Goal: Information Seeking & Learning: Check status

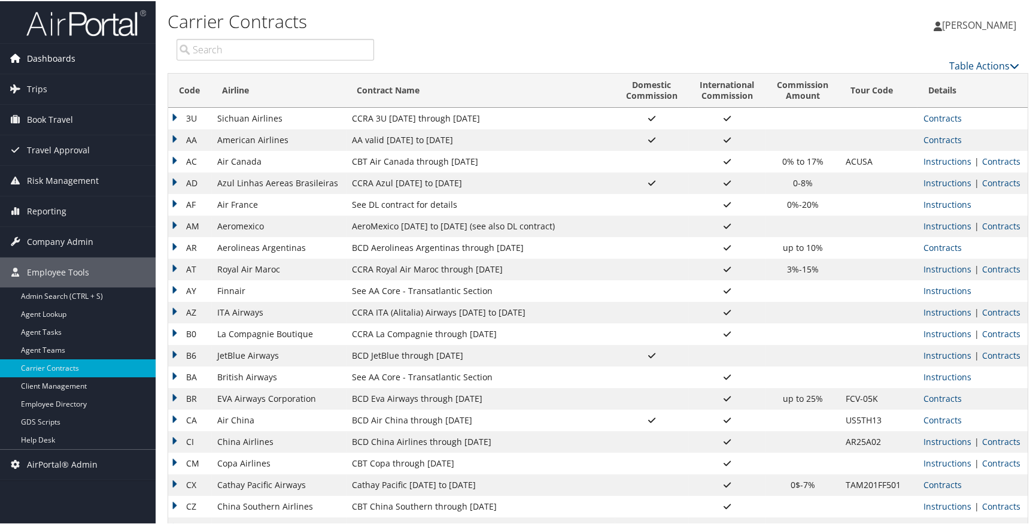
click at [44, 52] on span "Dashboards" at bounding box center [51, 57] width 48 height 30
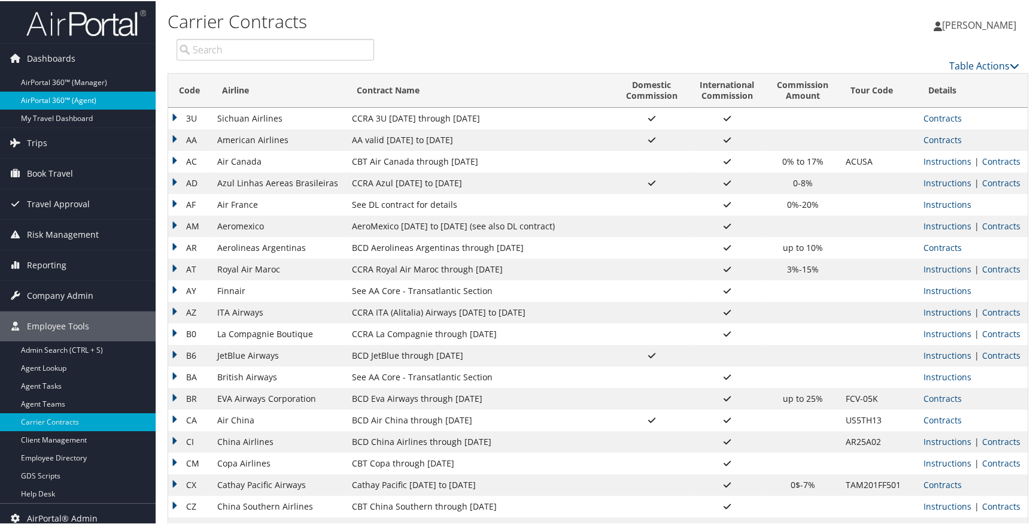
click at [54, 95] on link "AirPortal 360™ (Agent)" at bounding box center [78, 99] width 156 height 18
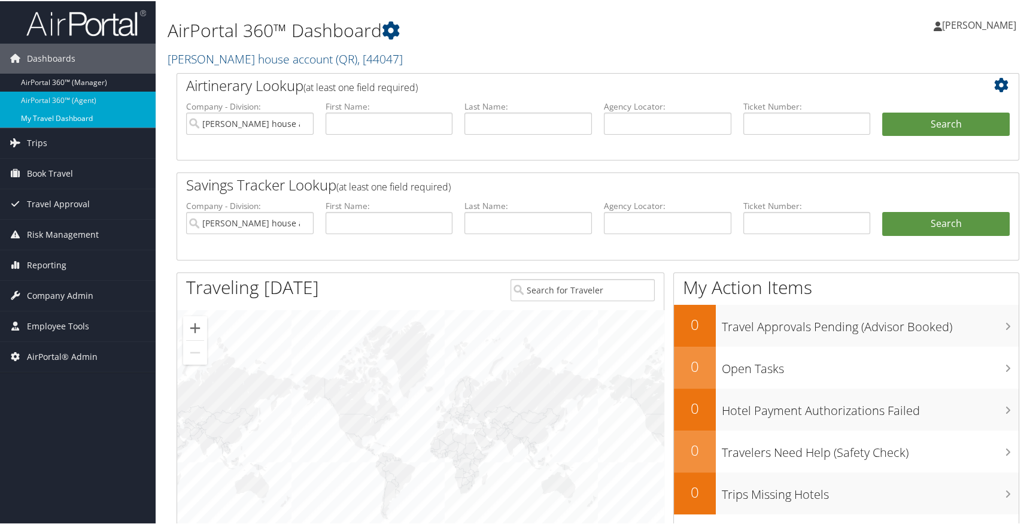
click at [65, 118] on link "My Travel Dashboard" at bounding box center [78, 117] width 156 height 18
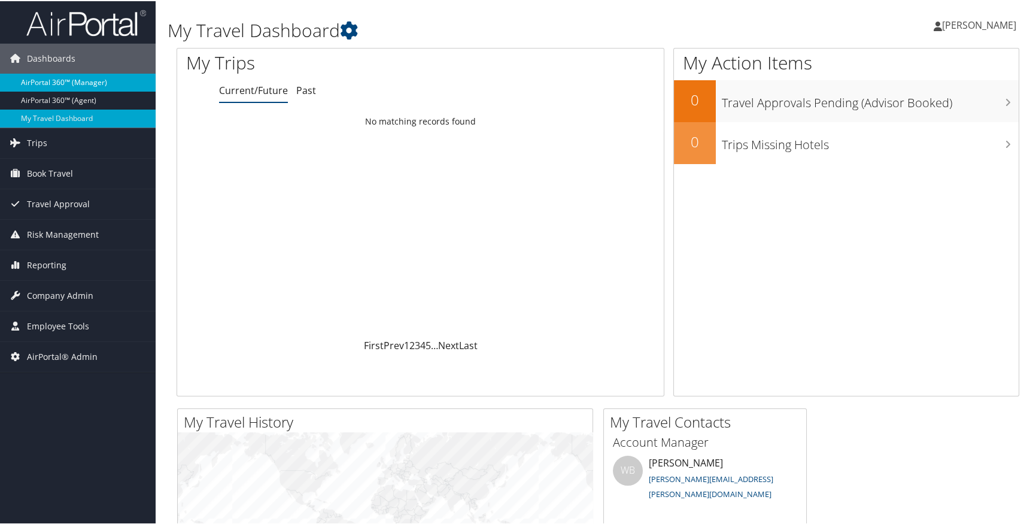
click at [95, 80] on link "AirPortal 360™ (Manager)" at bounding box center [78, 81] width 156 height 18
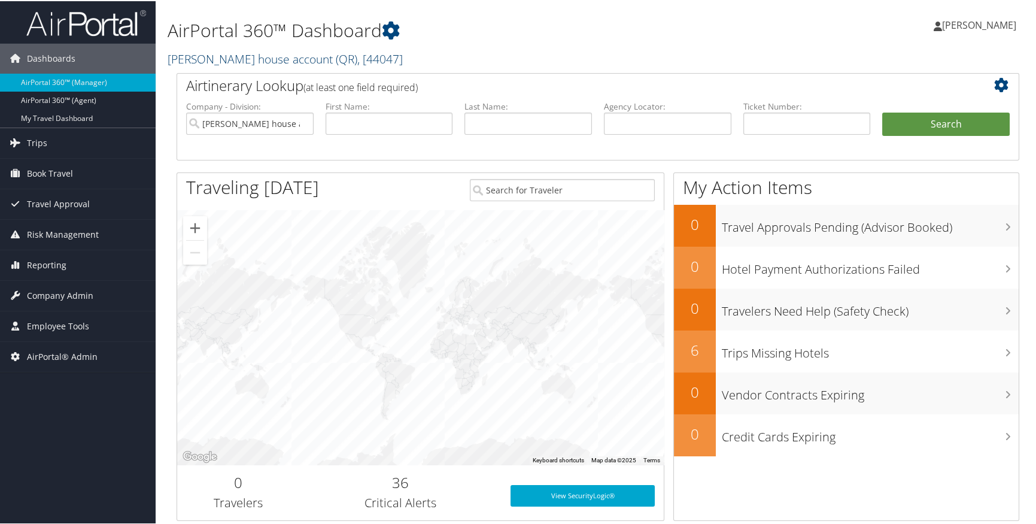
click at [336, 62] on span "( QR )" at bounding box center [347, 58] width 22 height 16
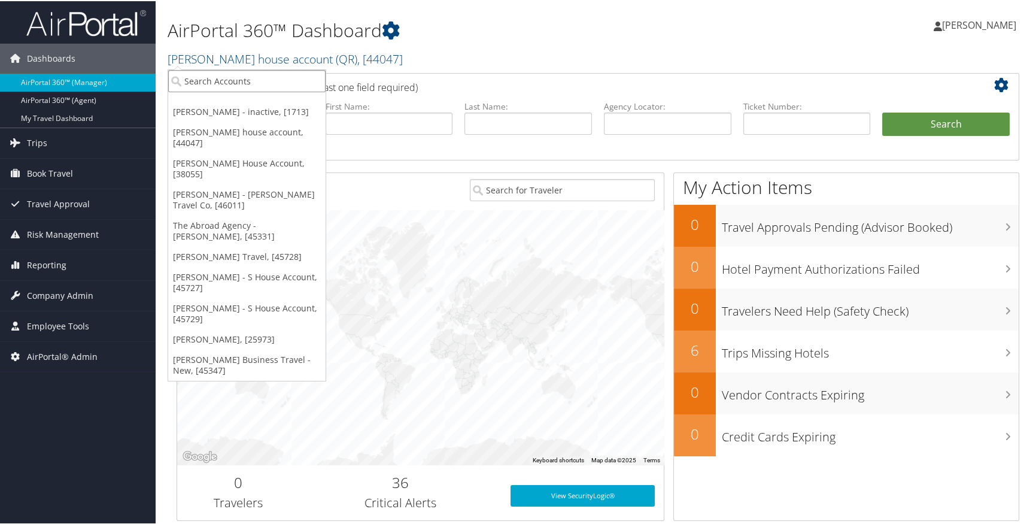
click at [292, 81] on input "search" at bounding box center [246, 80] width 157 height 22
type input "liveluxe"
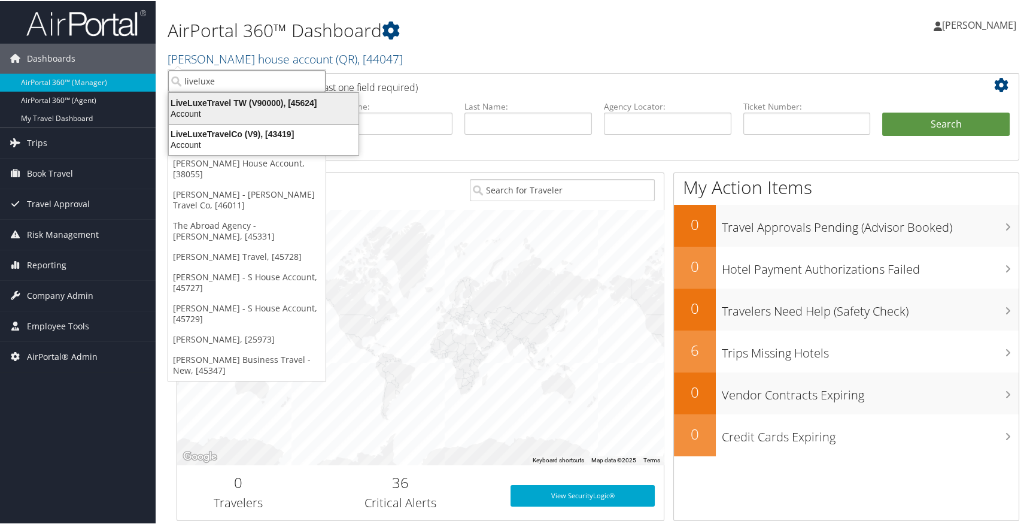
click at [311, 102] on div "LiveLuxeTravel TW (V90000), [45624]" at bounding box center [264, 101] width 204 height 11
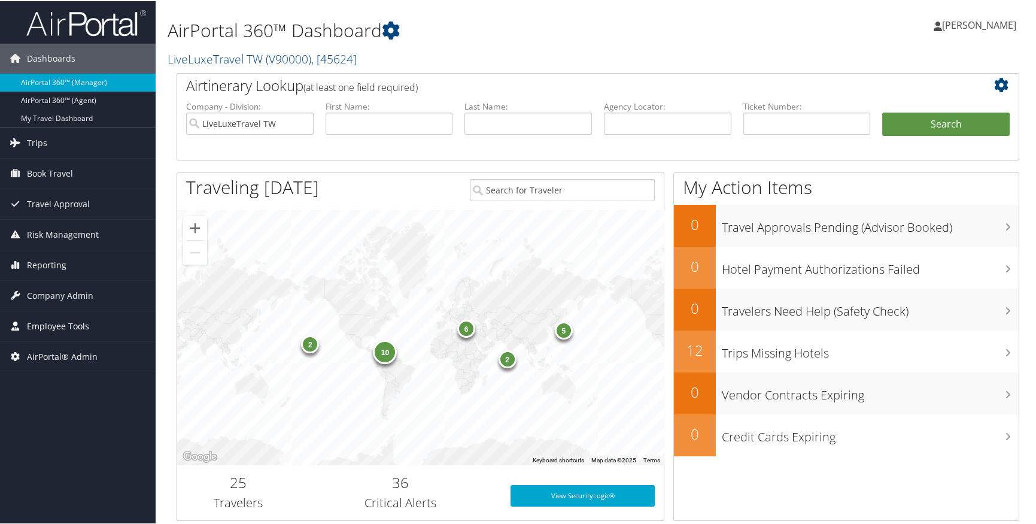
click at [65, 328] on span "Employee Tools" at bounding box center [58, 325] width 62 height 30
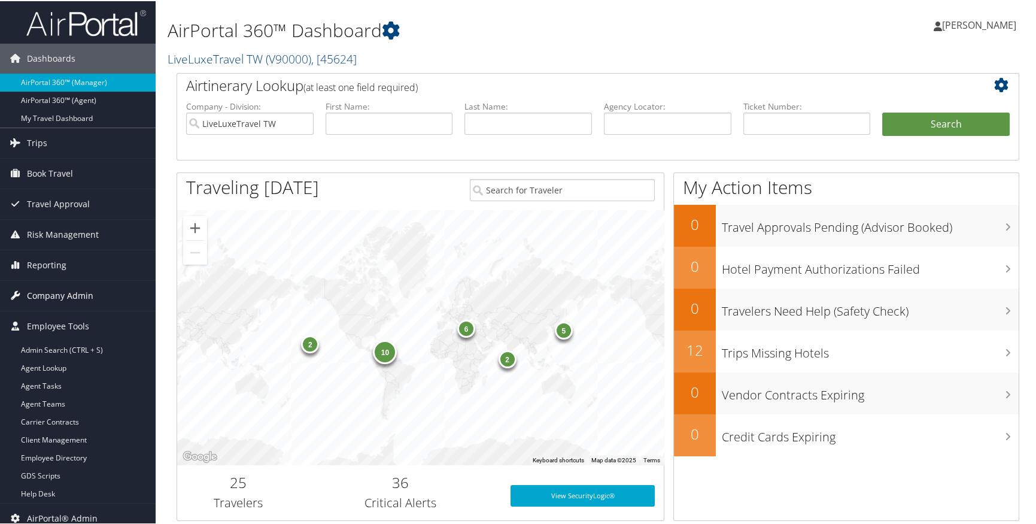
click at [69, 299] on span "Company Admin" at bounding box center [60, 294] width 66 height 30
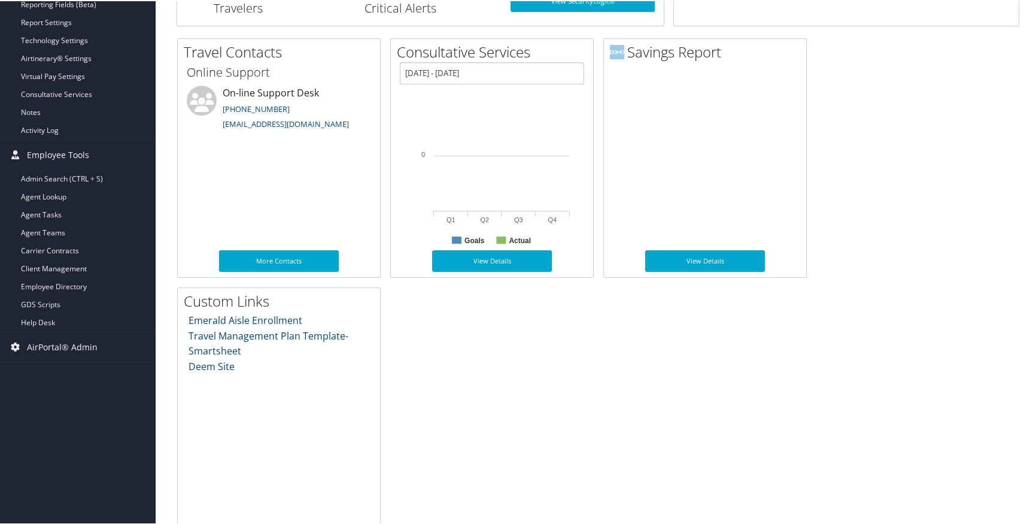
scroll to position [507, 0]
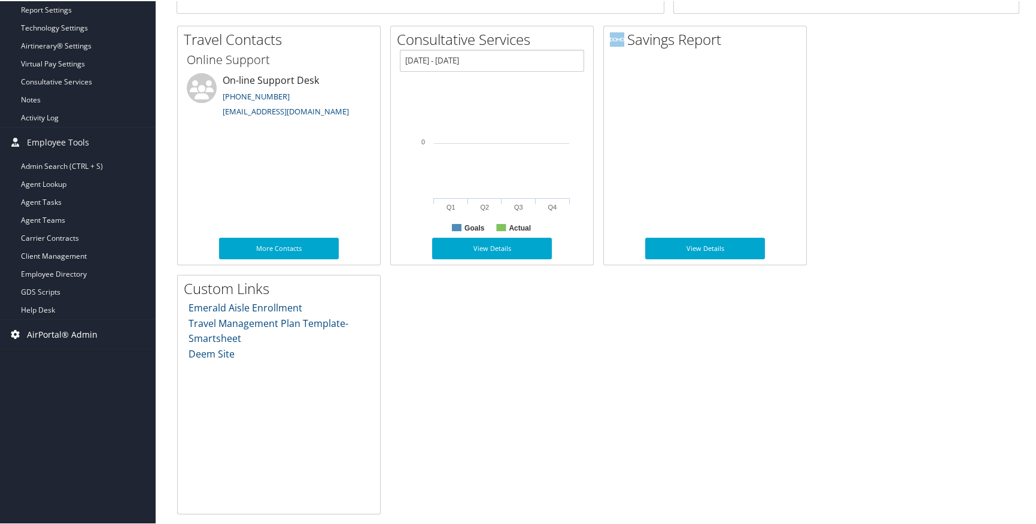
click at [84, 333] on span "AirPortal® Admin" at bounding box center [62, 333] width 71 height 30
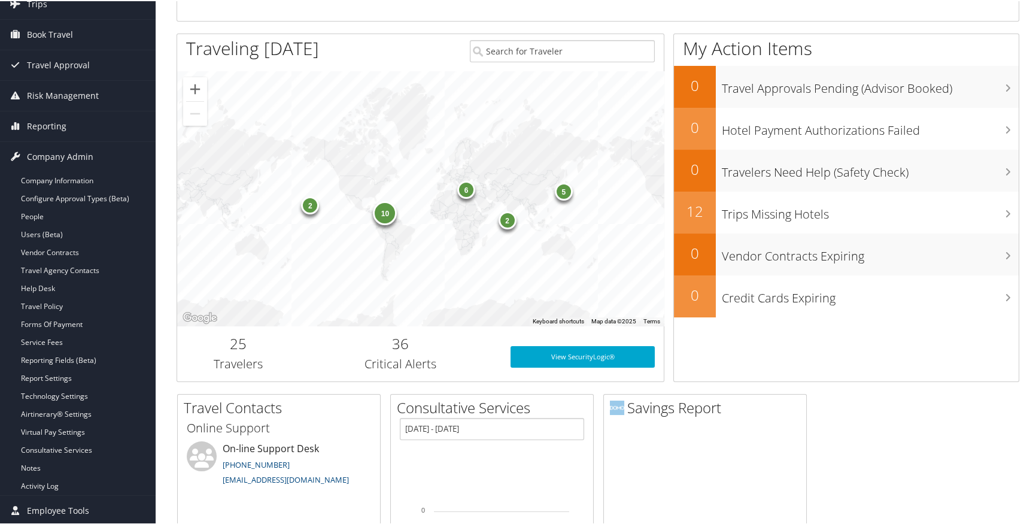
scroll to position [140, 0]
click at [108, 124] on link "Reporting" at bounding box center [78, 124] width 156 height 30
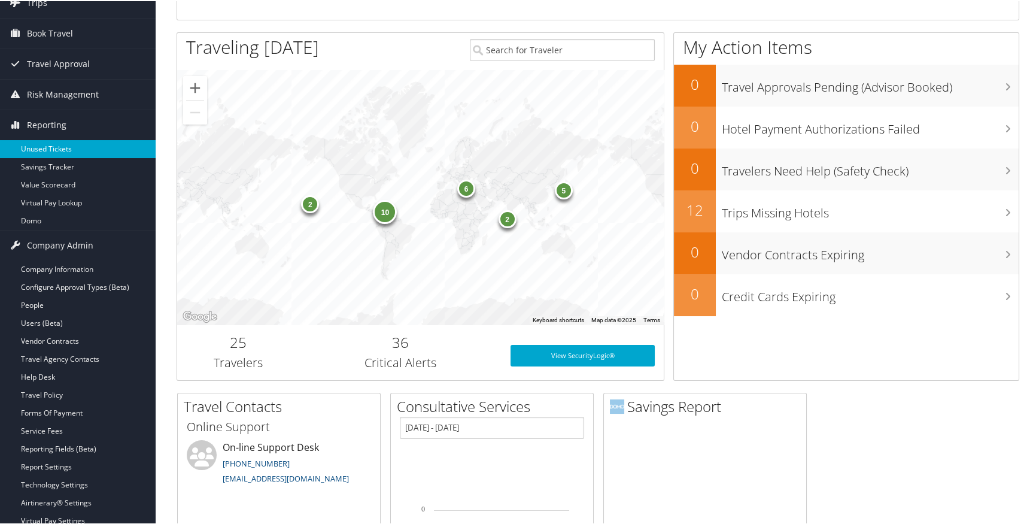
click at [61, 149] on link "Unused Tickets" at bounding box center [78, 148] width 156 height 18
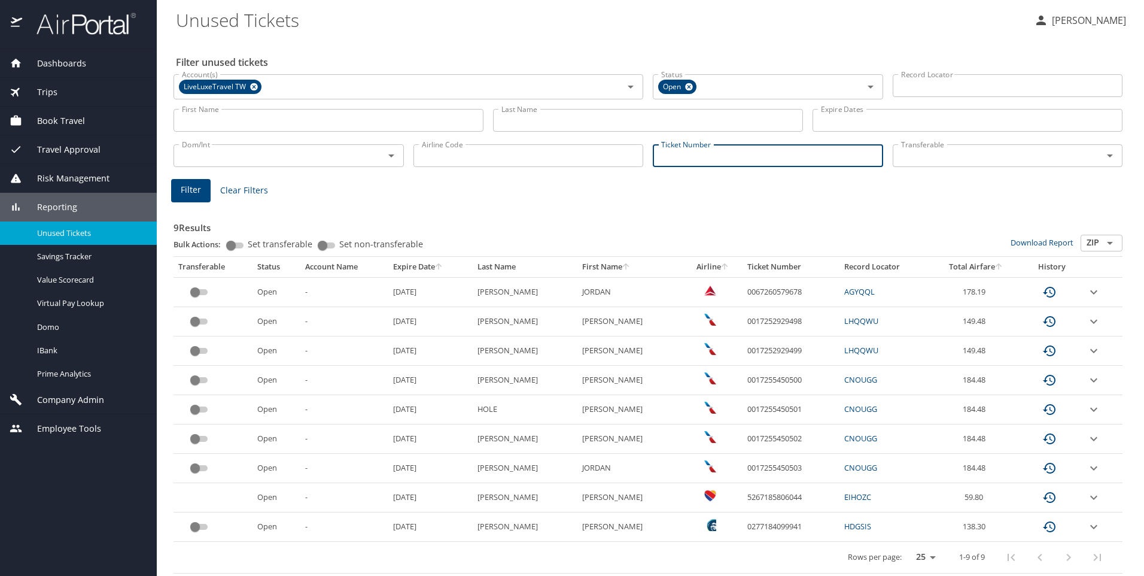
click at [726, 156] on input "Ticket Number" at bounding box center [768, 155] width 230 height 23
paste input ": 0062349830202"
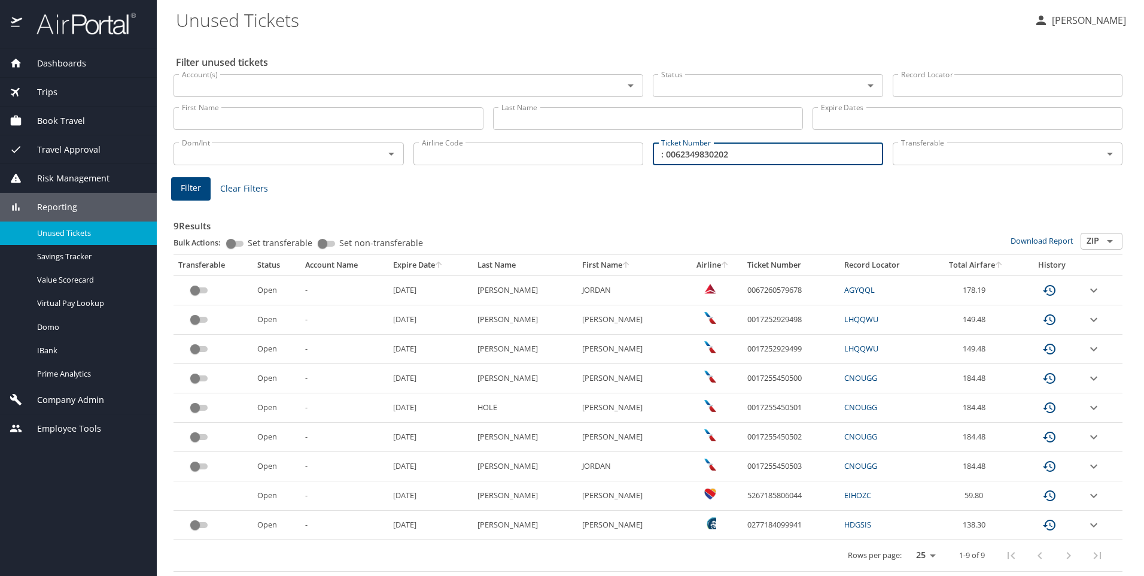
click at [659, 154] on input ": 0062349830202" at bounding box center [768, 153] width 230 height 23
type input "0062349830202"
click at [190, 193] on span "Filter" at bounding box center [191, 188] width 20 height 15
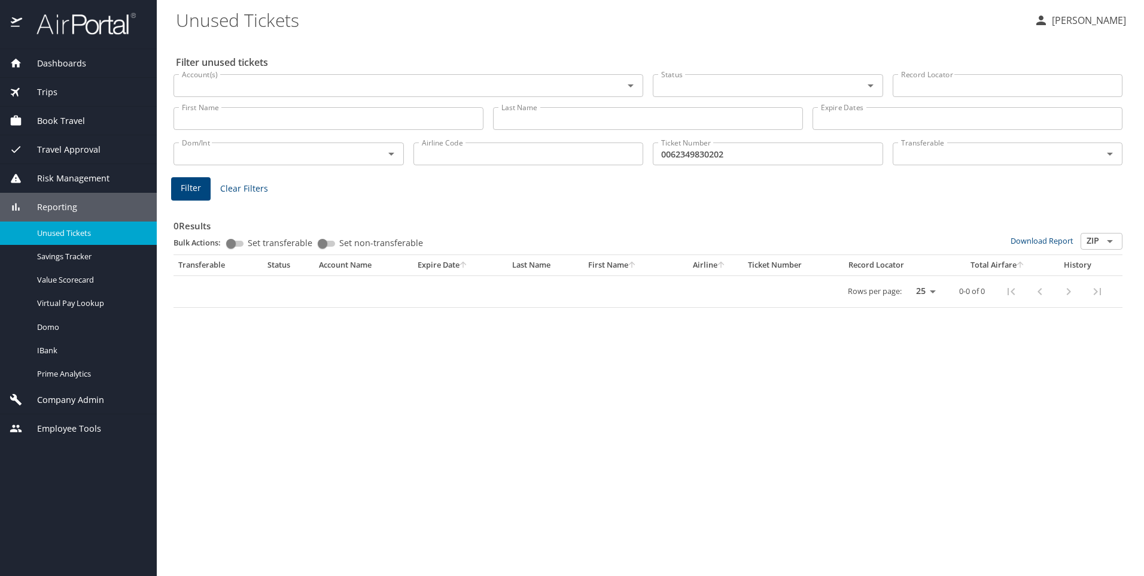
click at [868, 87] on icon "Open" at bounding box center [871, 85] width 14 height 14
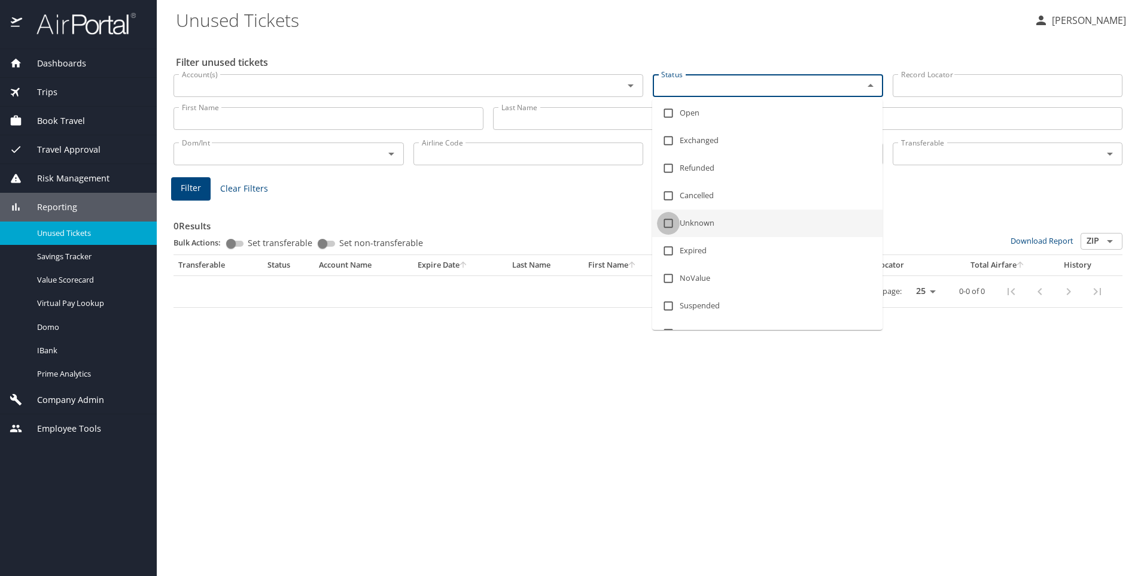
click at [670, 223] on input "checkbox" at bounding box center [668, 223] width 23 height 23
checkbox input "true"
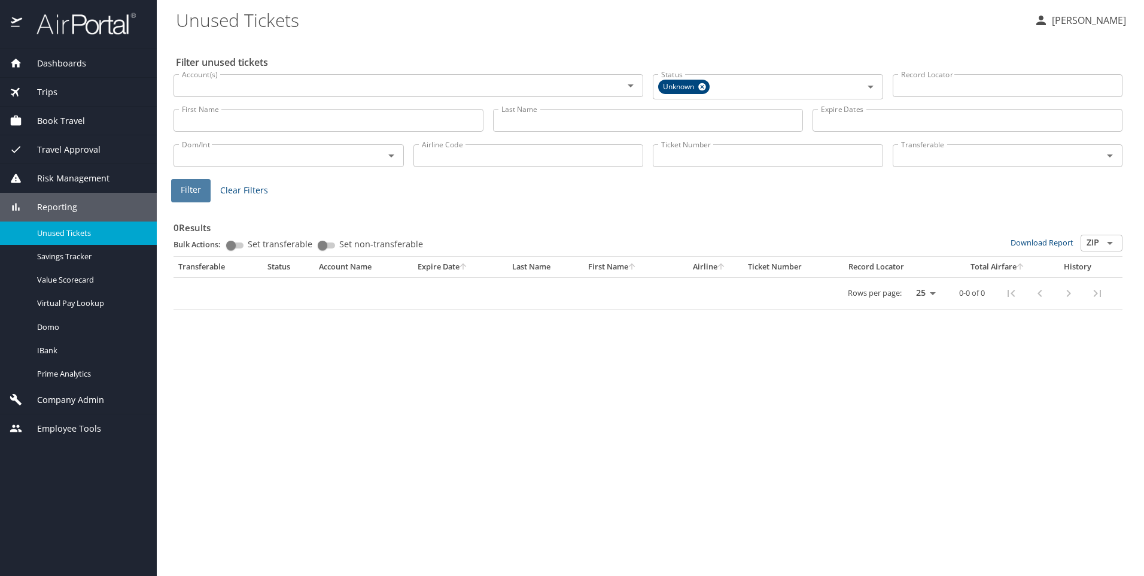
click at [199, 193] on span "Filter" at bounding box center [191, 190] width 20 height 15
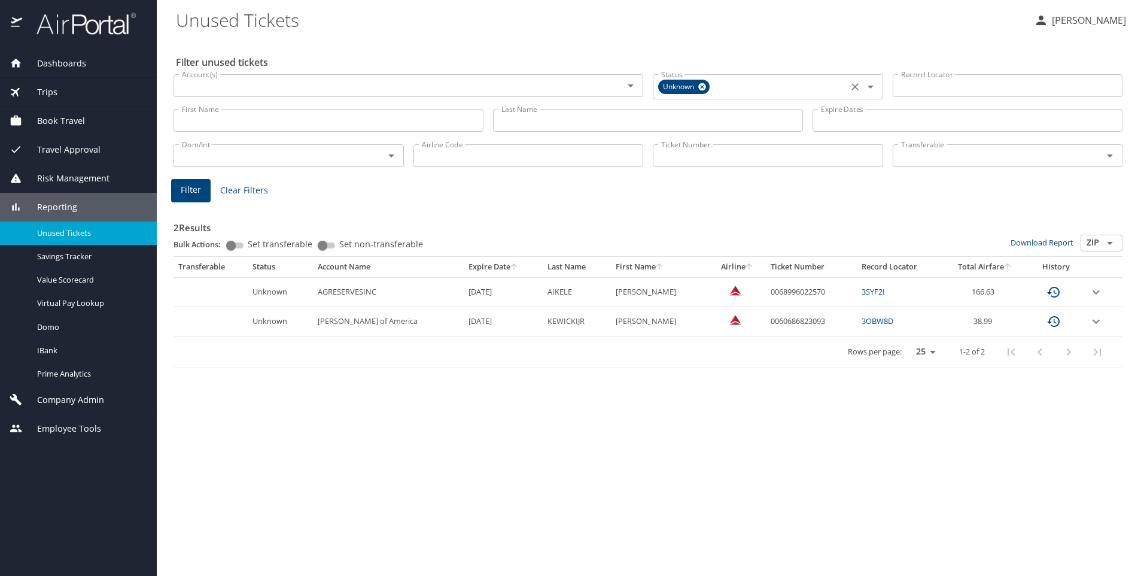
click at [699, 87] on icon at bounding box center [702, 86] width 9 height 13
click at [258, 118] on input "First Name" at bounding box center [329, 118] width 310 height 23
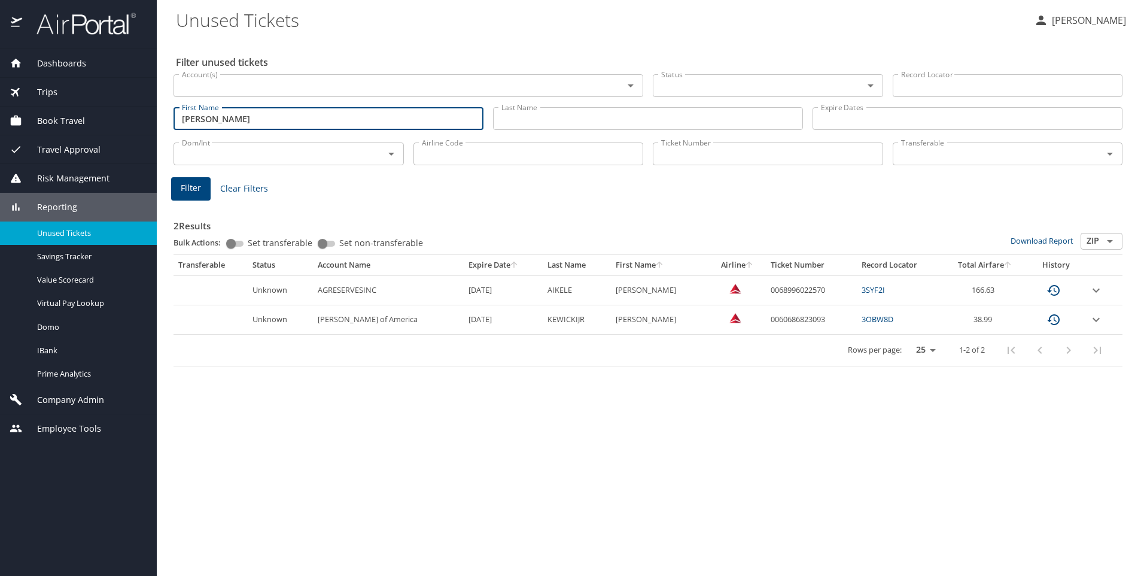
click at [859, 84] on div at bounding box center [862, 85] width 31 height 17
type input "[PERSON_NAME]"
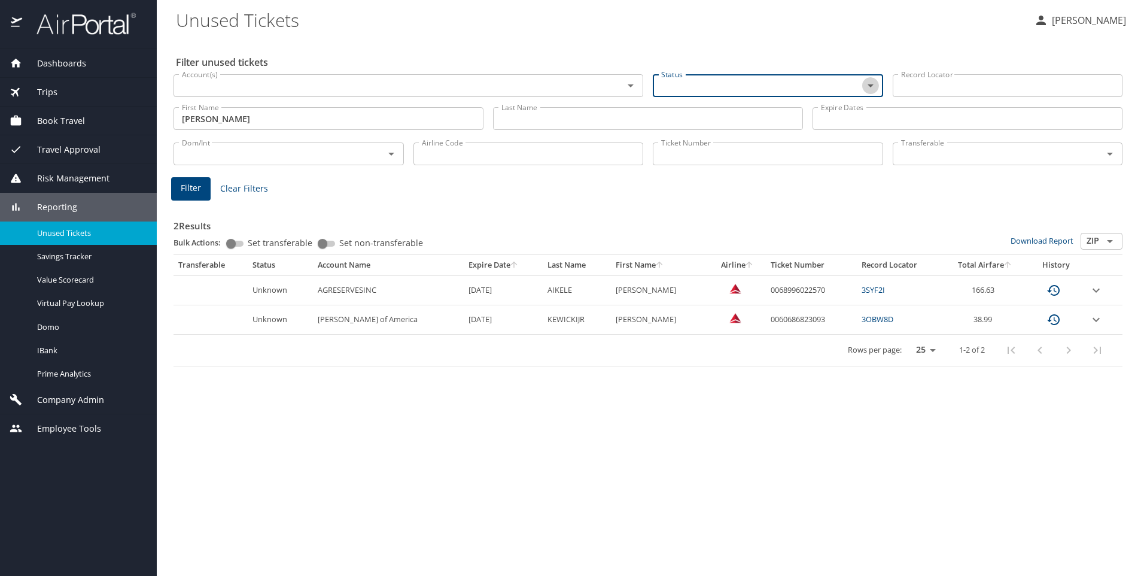
click at [870, 85] on icon "Open" at bounding box center [871, 85] width 6 height 3
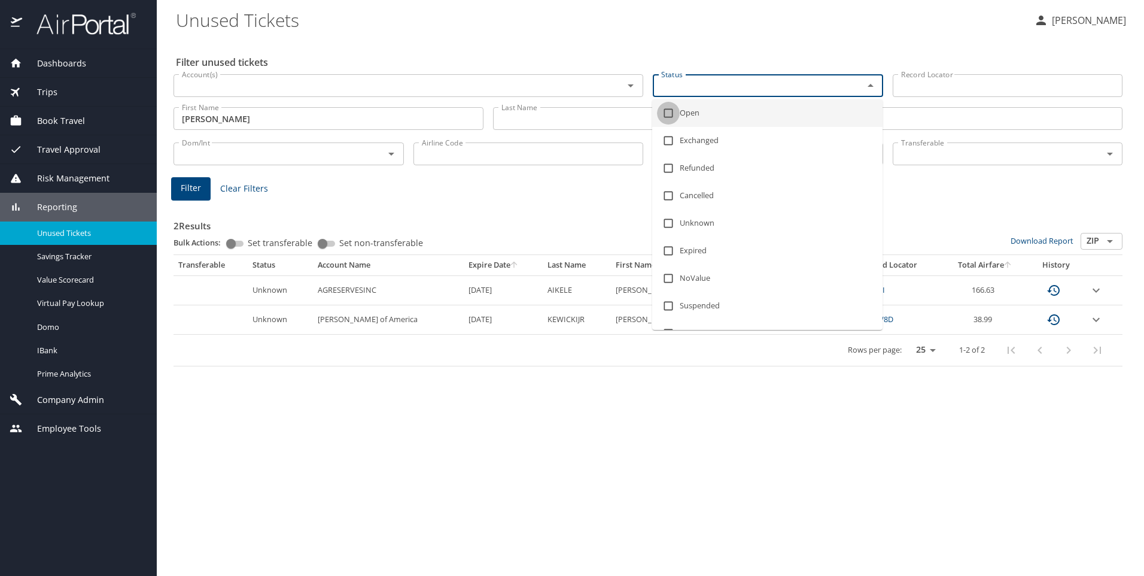
click at [668, 117] on input "checkbox" at bounding box center [668, 113] width 23 height 23
checkbox input "true"
click at [603, 154] on input "Airline Code" at bounding box center [529, 155] width 230 height 23
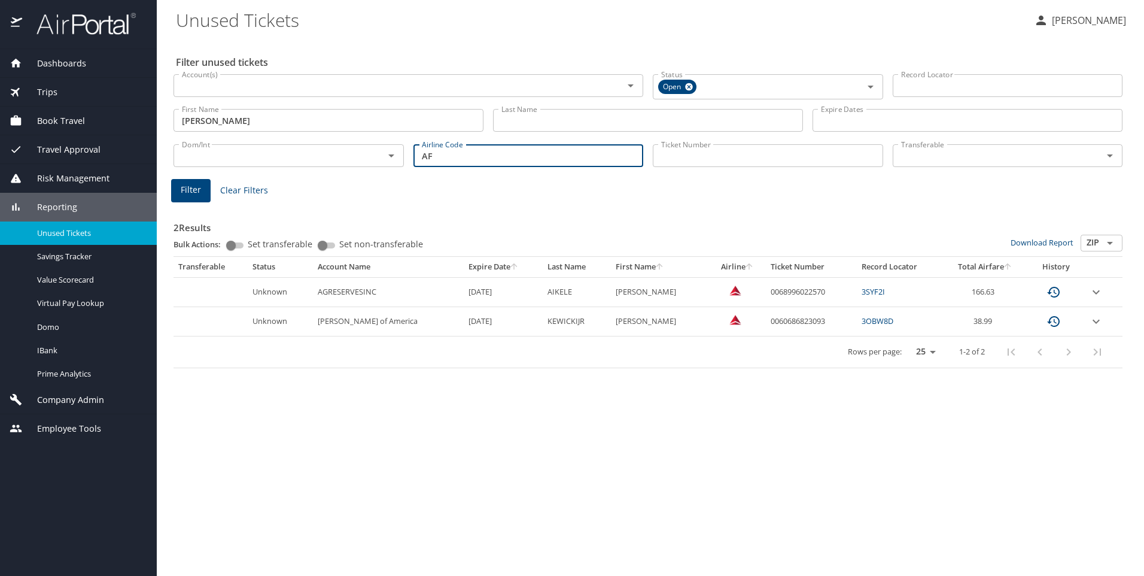
type input "AF"
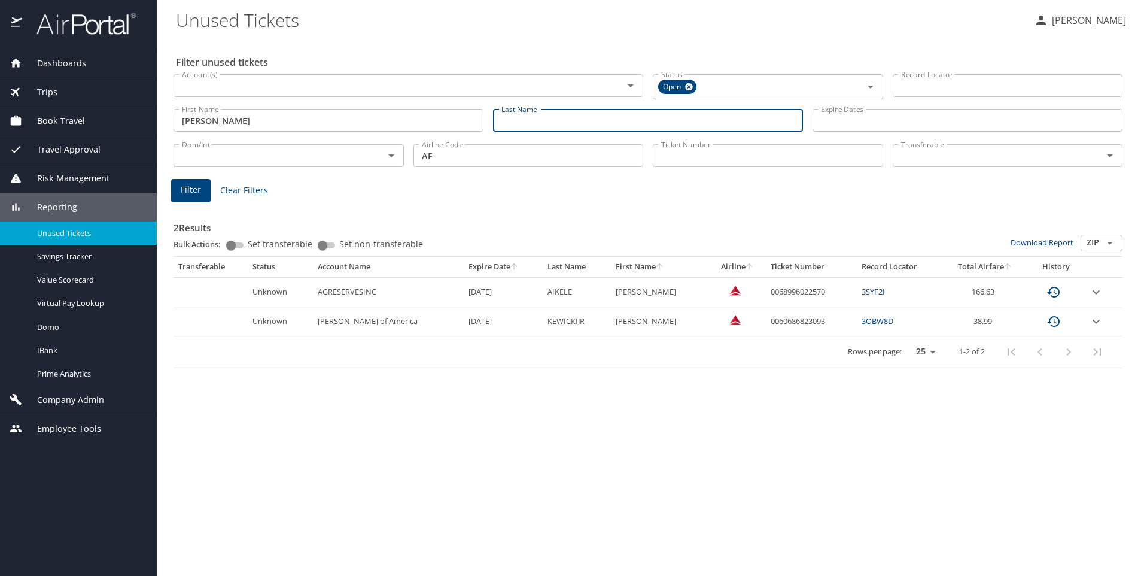
click at [586, 121] on input "Last Name" at bounding box center [648, 120] width 310 height 23
click at [555, 119] on input "cost" at bounding box center [648, 120] width 310 height 23
type input "c"
paste input "Cosinteno/[PERSON_NAME] Groups:"
click at [498, 125] on input "Cosinteno" at bounding box center [648, 120] width 310 height 23
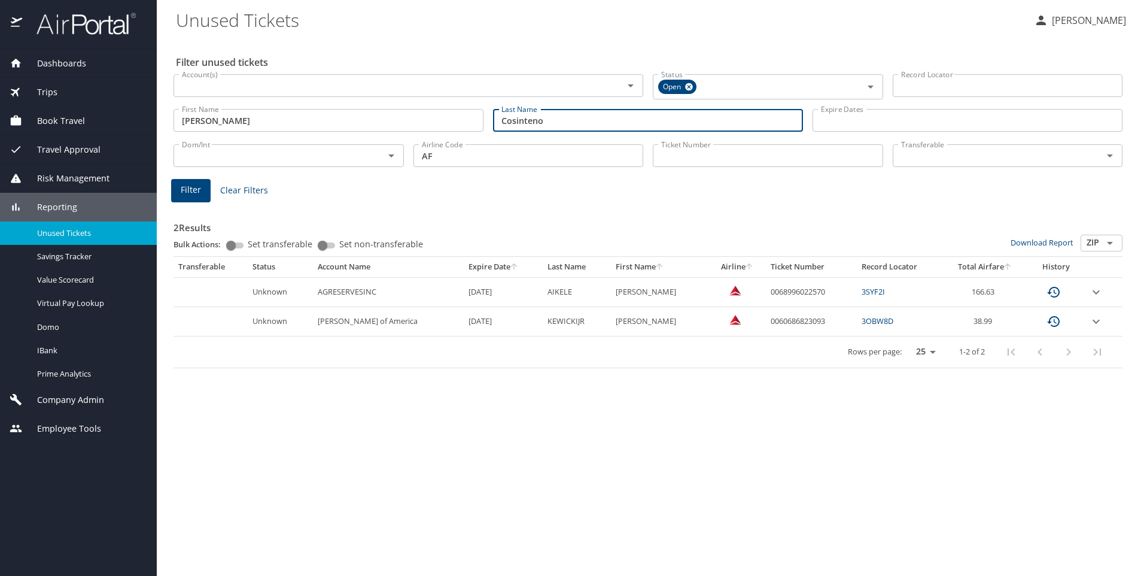
type input "Cosinteno"
click at [190, 184] on span "Filter" at bounding box center [191, 190] width 20 height 15
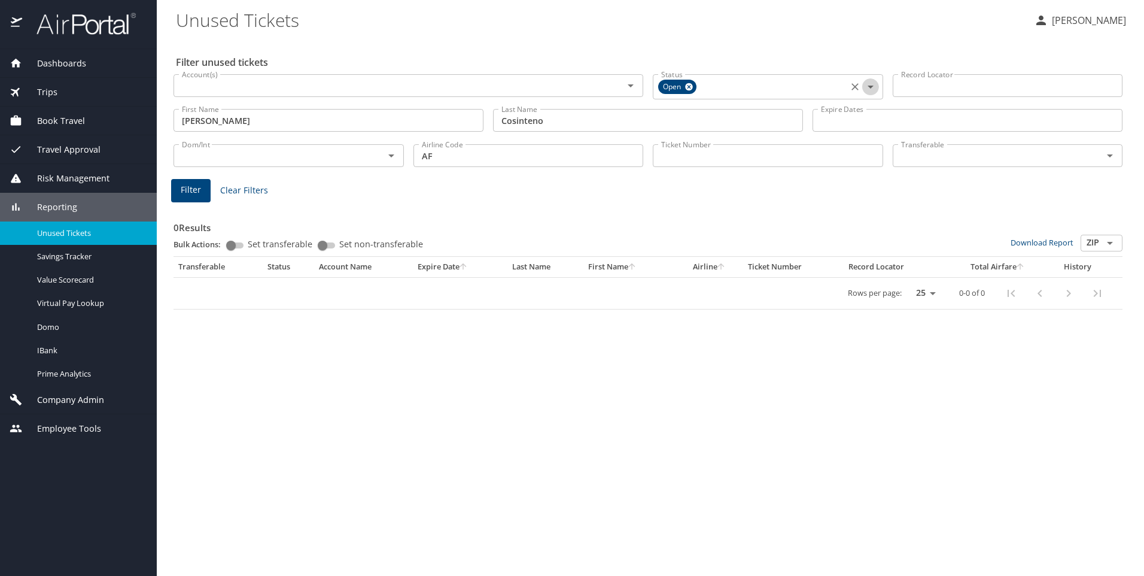
click at [869, 88] on icon "Open" at bounding box center [871, 87] width 14 height 14
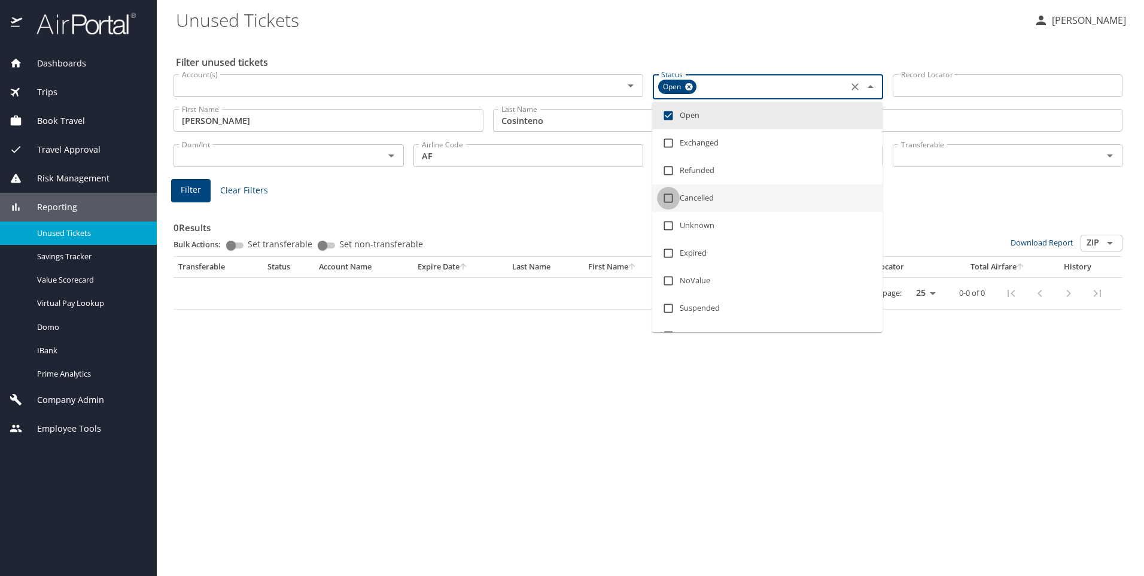
click at [671, 199] on input "checkbox" at bounding box center [668, 198] width 23 height 23
checkbox input "true"
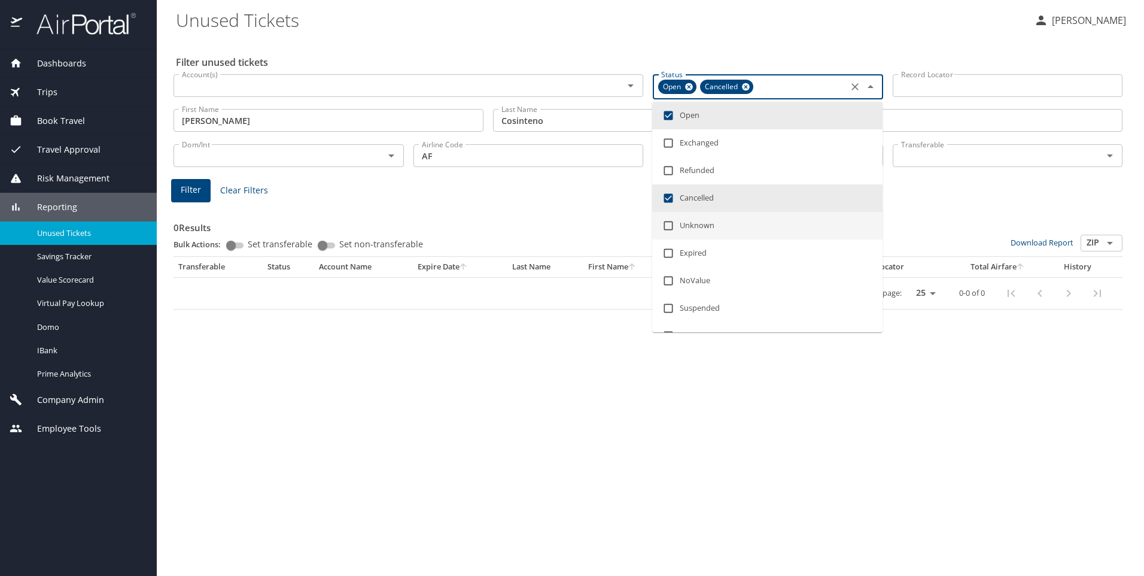
click at [668, 227] on input "checkbox" at bounding box center [668, 225] width 23 height 23
checkbox input "true"
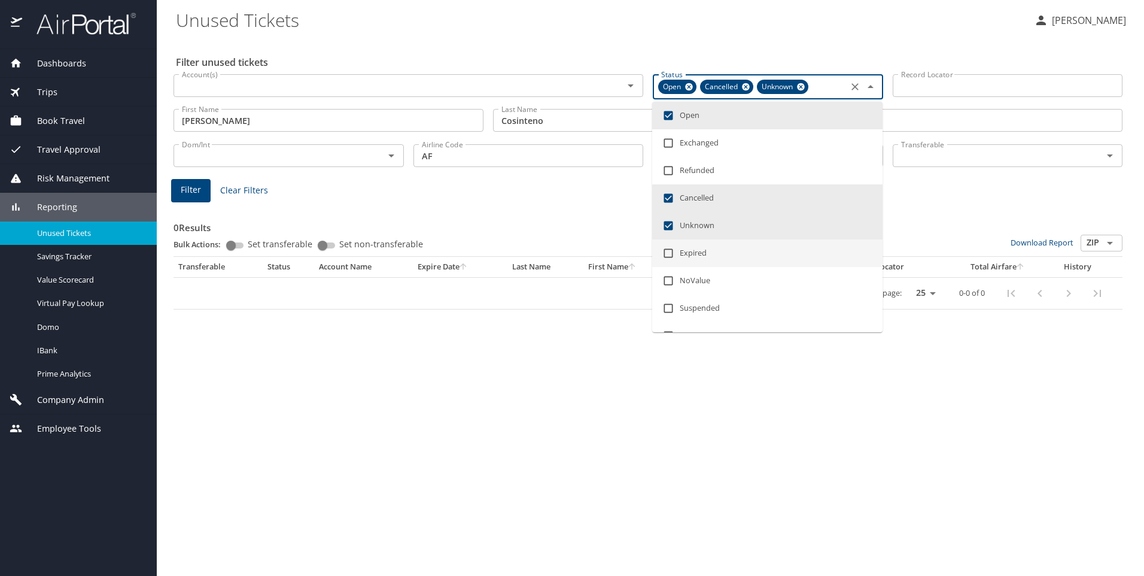
click at [669, 254] on input "checkbox" at bounding box center [668, 253] width 23 height 23
checkbox input "true"
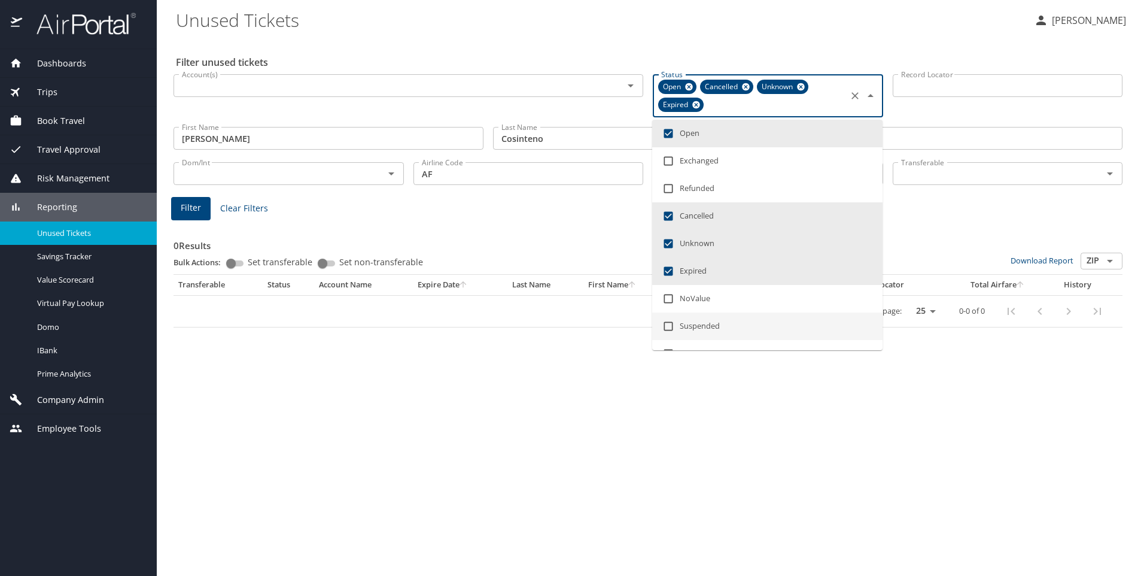
click at [667, 321] on input "checkbox" at bounding box center [668, 326] width 23 height 23
checkbox input "true"
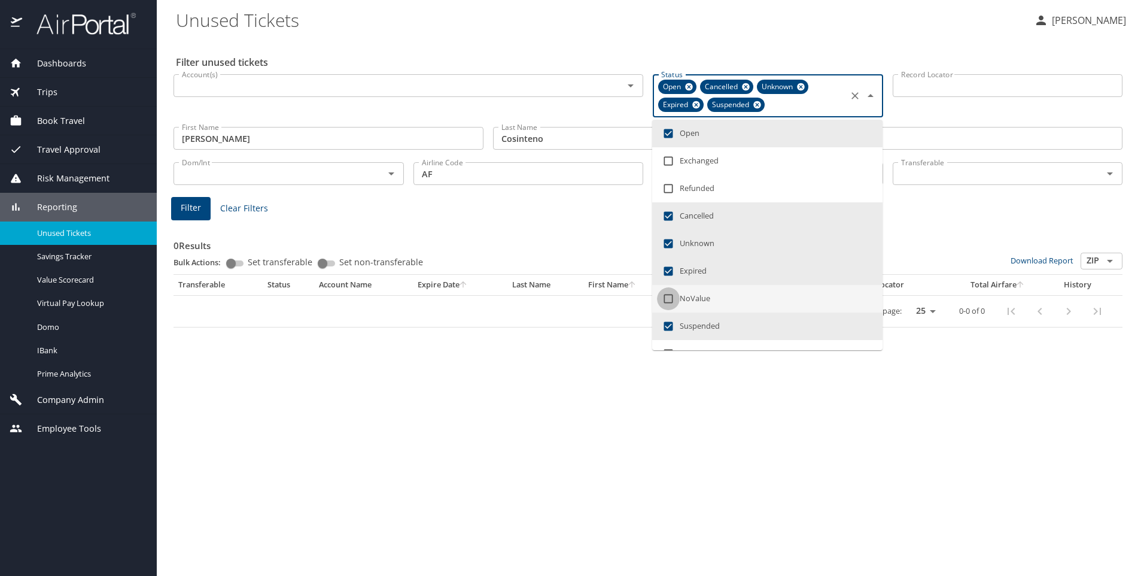
click at [666, 293] on input "checkbox" at bounding box center [668, 298] width 23 height 23
checkbox input "true"
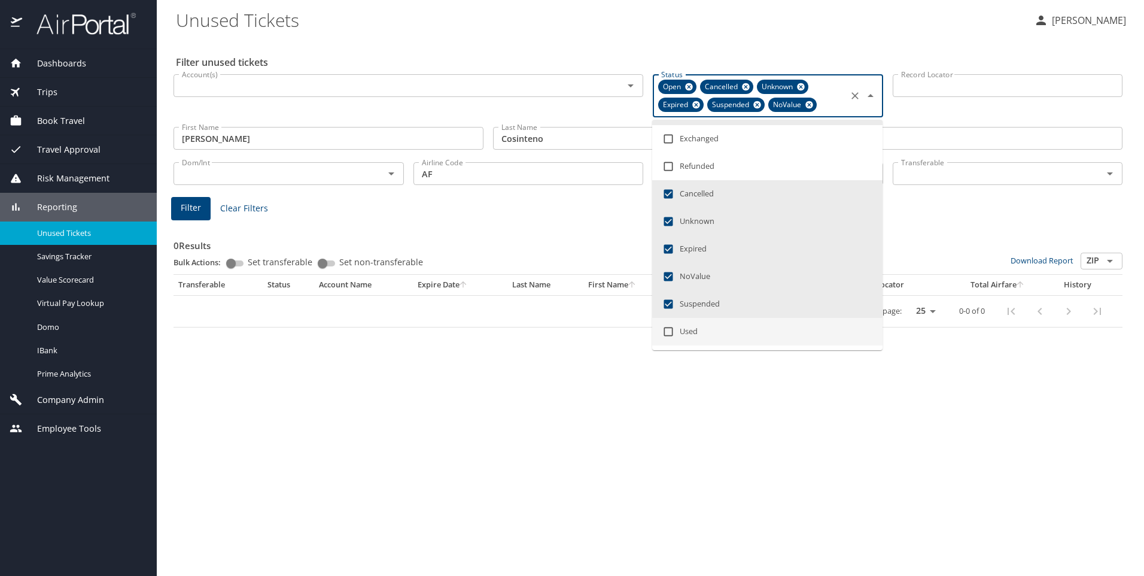
click at [668, 328] on input "checkbox" at bounding box center [668, 331] width 23 height 23
checkbox input "true"
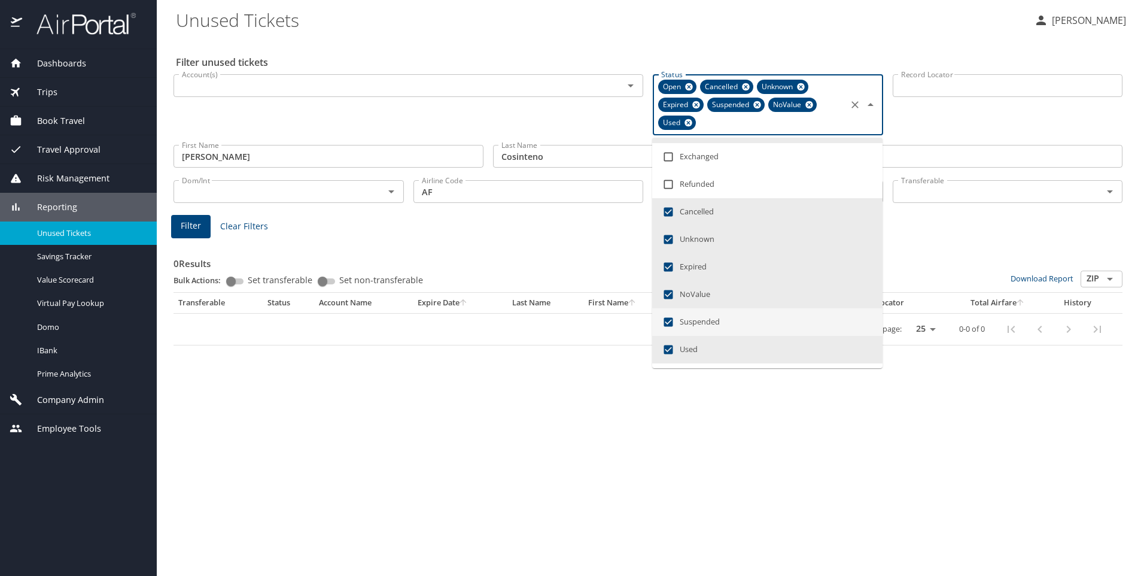
click at [188, 224] on span "Filter" at bounding box center [191, 225] width 20 height 15
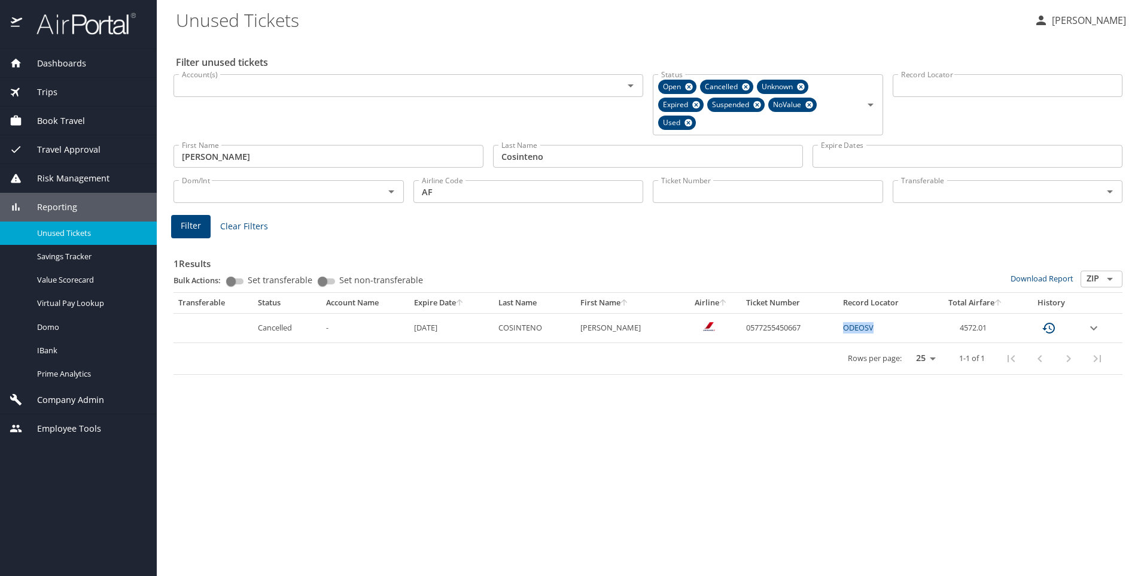
drag, startPoint x: 886, startPoint y: 324, endPoint x: 798, endPoint y: 316, distance: 88.3
click at [798, 316] on tr "Cancelled - [DATE] COSINTENO [PERSON_NAME] 0577255450667 ODEOSV 4572.01" at bounding box center [648, 327] width 949 height 29
copy tr "ODEOSV"
click at [469, 189] on input "AF" at bounding box center [529, 191] width 230 height 23
type input "A"
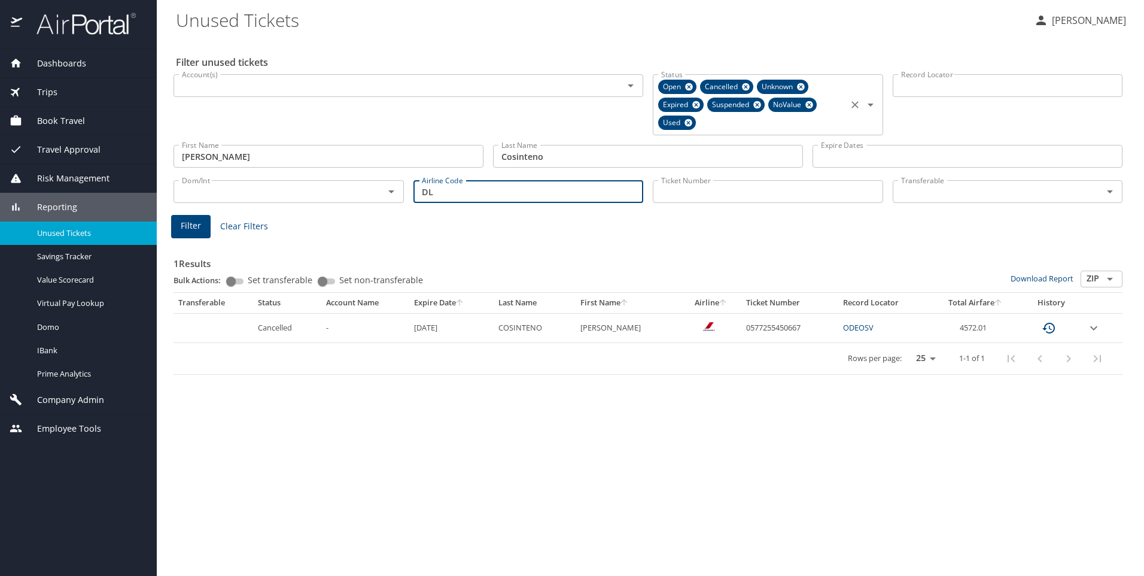
click at [812, 104] on icon at bounding box center [809, 105] width 8 height 8
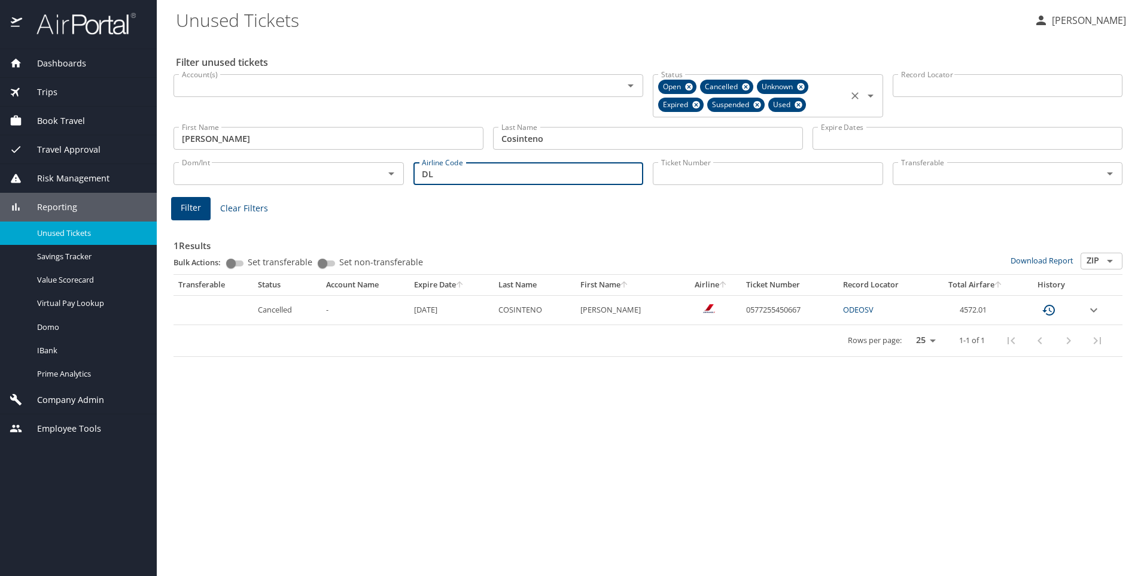
click at [759, 105] on icon at bounding box center [757, 105] width 8 height 8
click at [697, 107] on icon at bounding box center [696, 105] width 8 height 8
click at [742, 84] on icon at bounding box center [745, 86] width 9 height 13
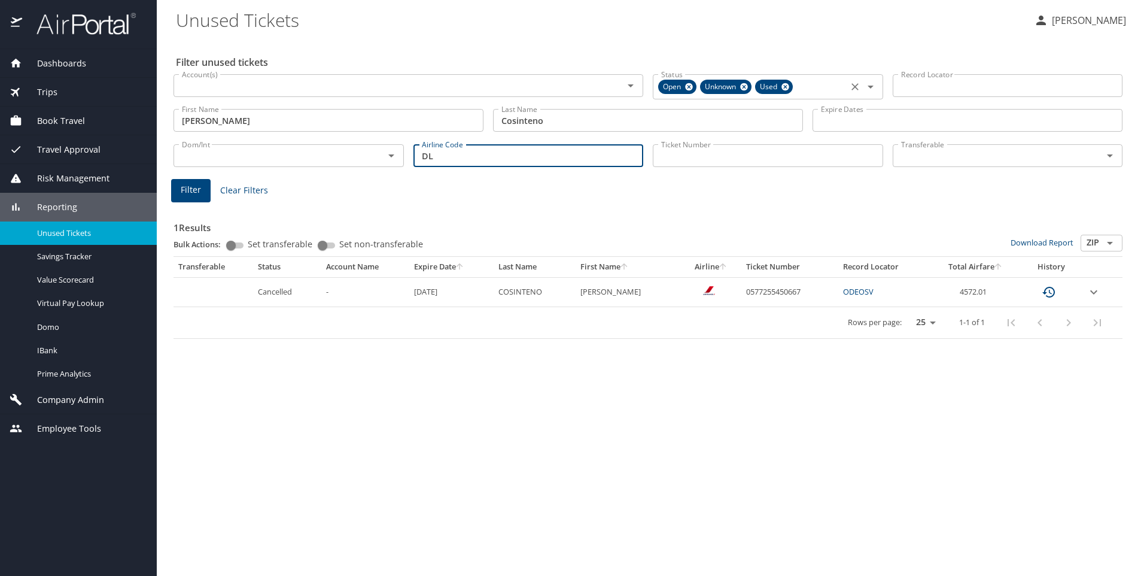
drag, startPoint x: 792, startPoint y: 86, endPoint x: 779, endPoint y: 92, distance: 14.2
click at [791, 88] on div "Used" at bounding box center [774, 87] width 38 height 14
type input "DL"
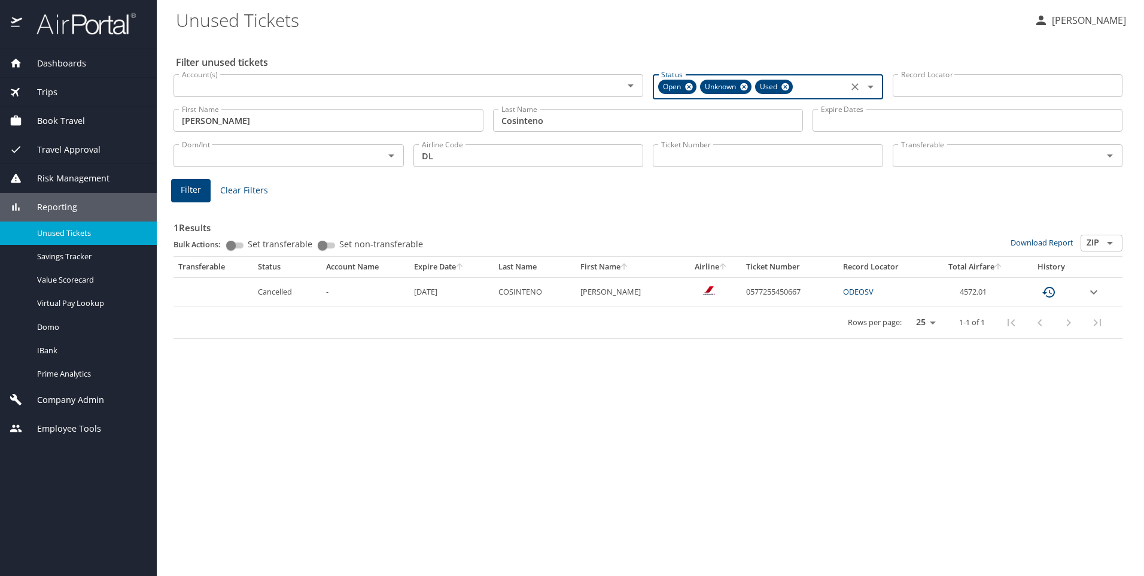
click at [742, 87] on icon at bounding box center [744, 87] width 8 height 8
click at [728, 89] on icon at bounding box center [730, 87] width 8 height 8
click at [194, 194] on span "Filter" at bounding box center [191, 190] width 20 height 15
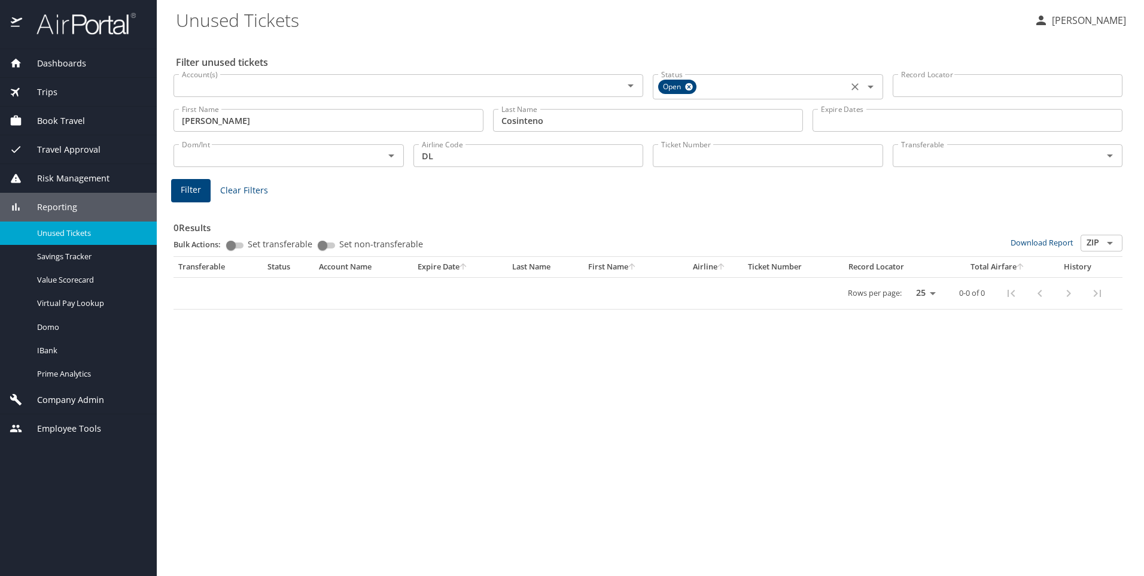
click at [872, 87] on icon "Open" at bounding box center [871, 87] width 6 height 3
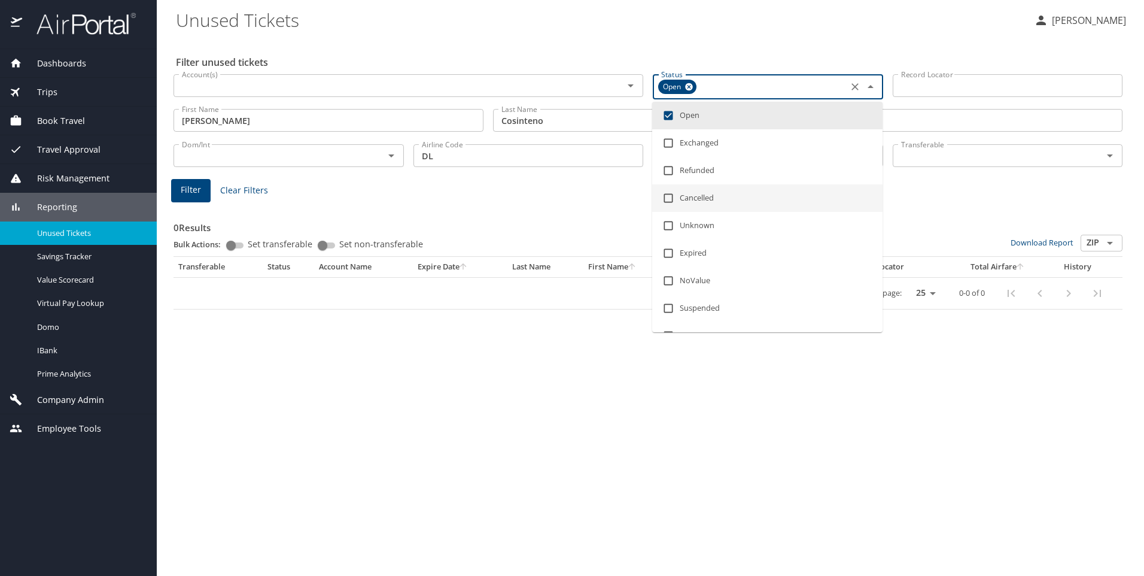
click at [672, 196] on input "checkbox" at bounding box center [668, 198] width 23 height 23
checkbox input "true"
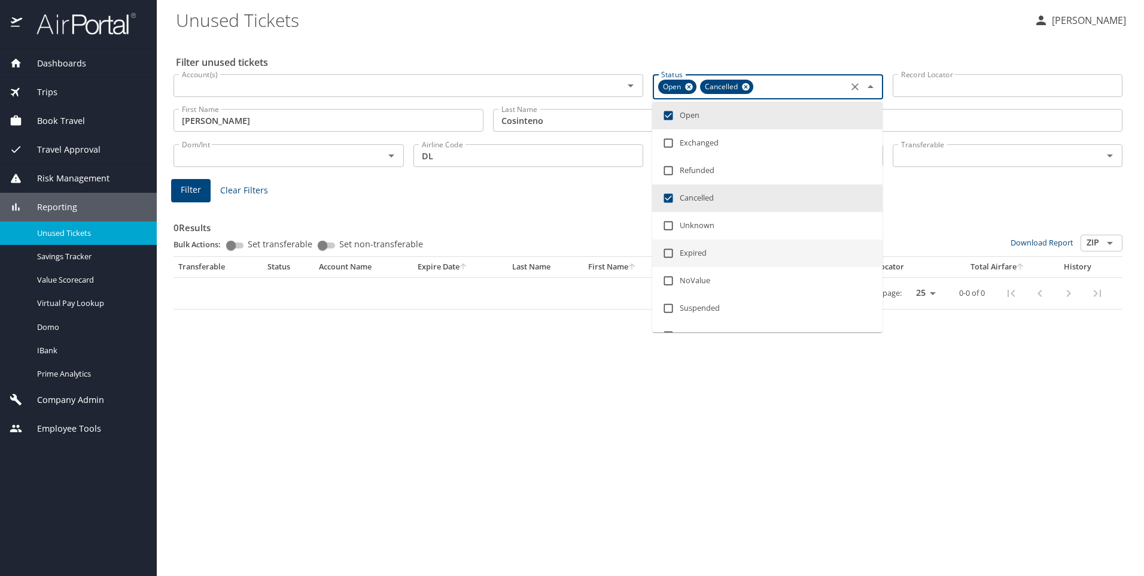
click at [671, 253] on input "checkbox" at bounding box center [668, 253] width 23 height 23
checkbox input "true"
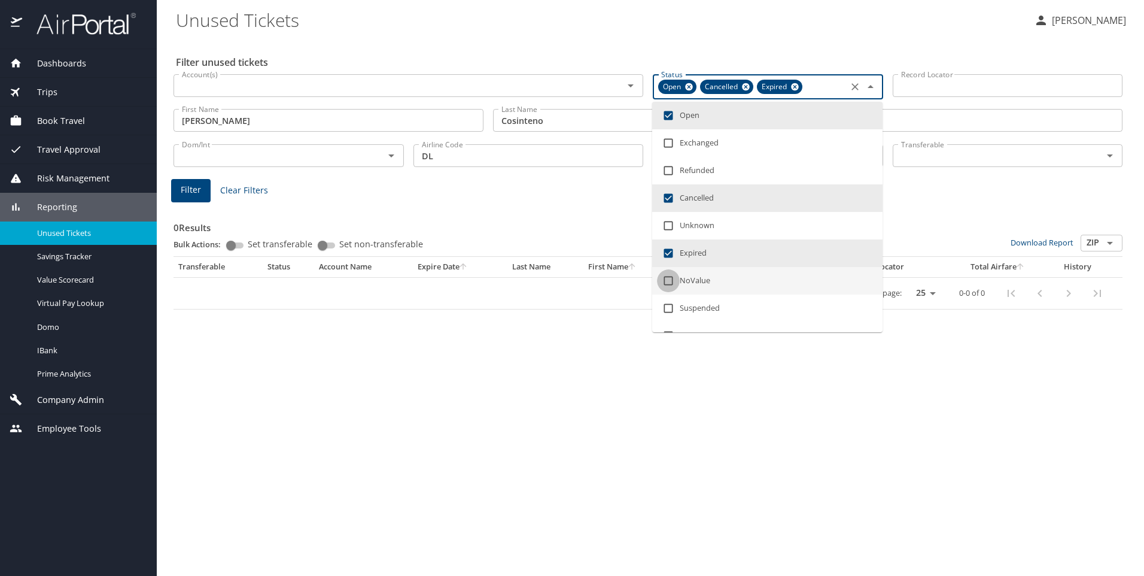
click at [670, 283] on input "checkbox" at bounding box center [668, 280] width 23 height 23
checkbox input "true"
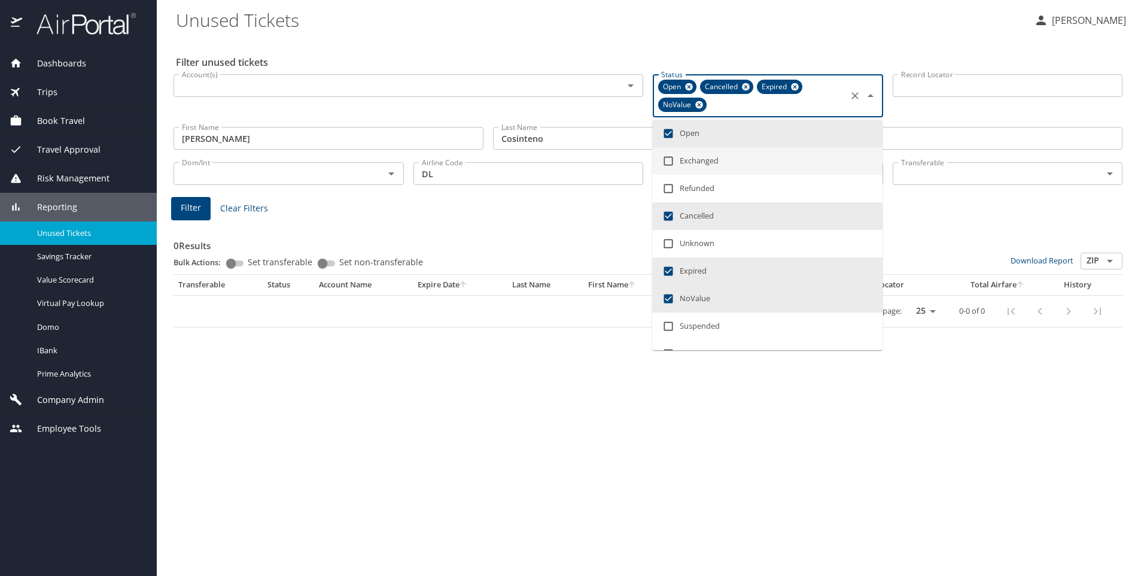
click at [201, 207] on button "Filter" at bounding box center [190, 208] width 39 height 23
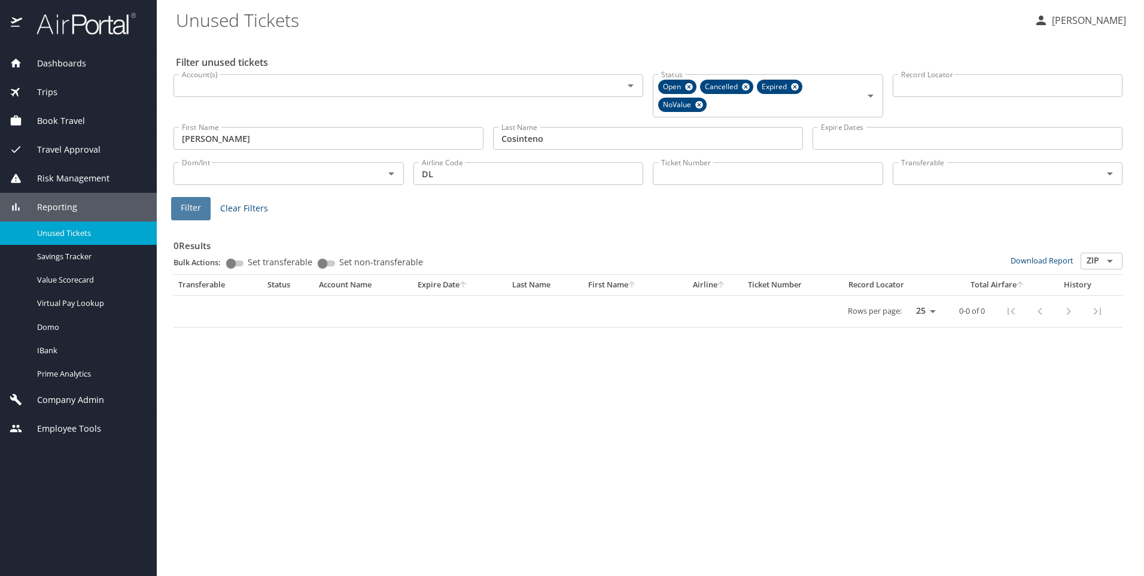
click at [182, 214] on span "Filter" at bounding box center [191, 207] width 20 height 15
click at [871, 98] on icon "Open" at bounding box center [871, 96] width 14 height 14
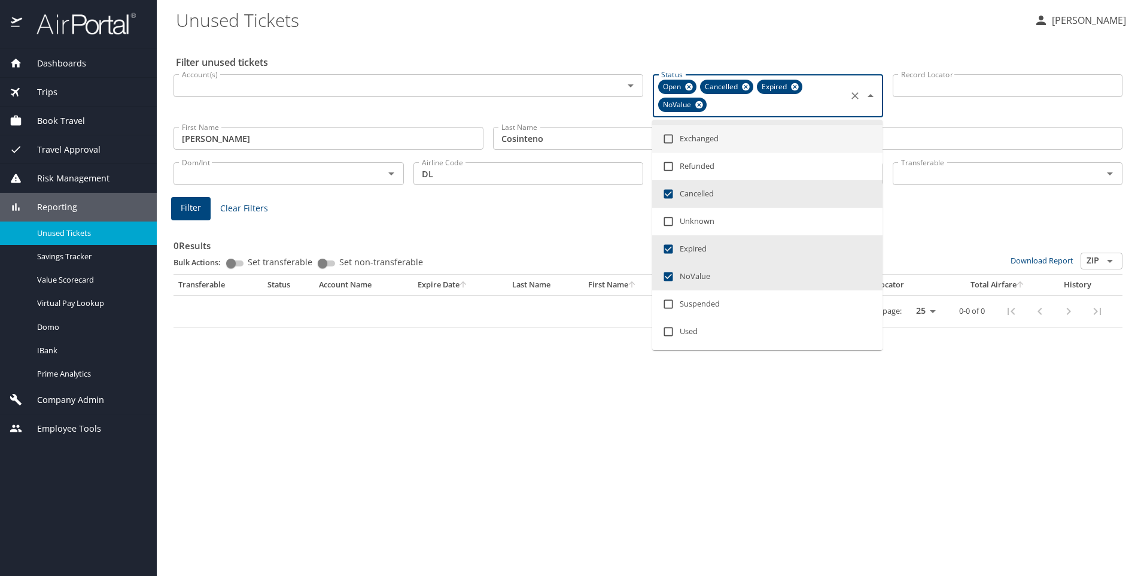
click at [872, 222] on li "Unknown" at bounding box center [767, 222] width 230 height 28
checkbox input "true"
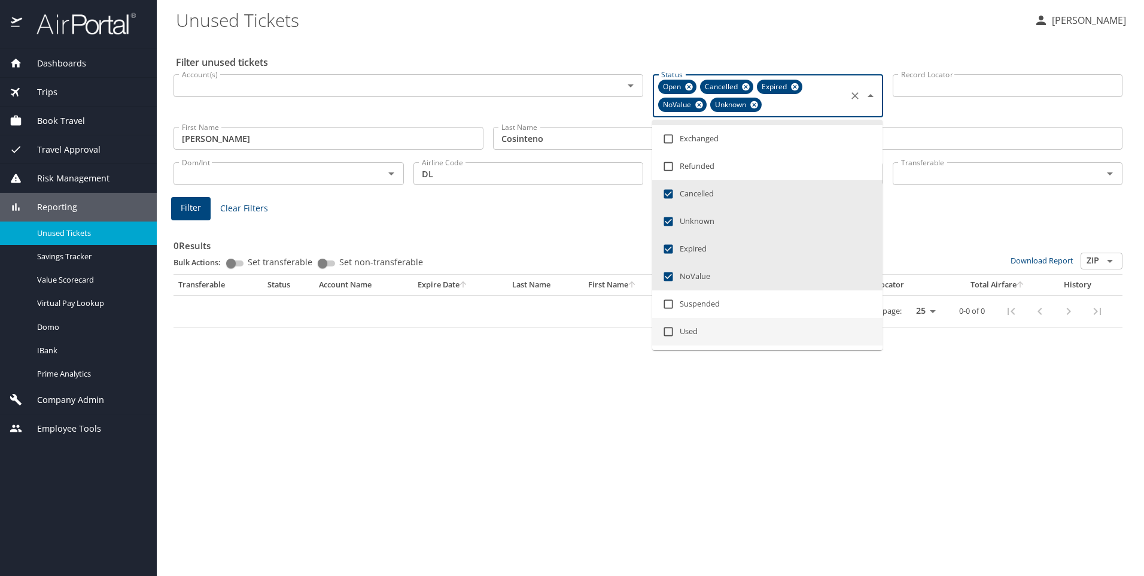
click at [667, 329] on input "checkbox" at bounding box center [668, 331] width 23 height 23
checkbox input "true"
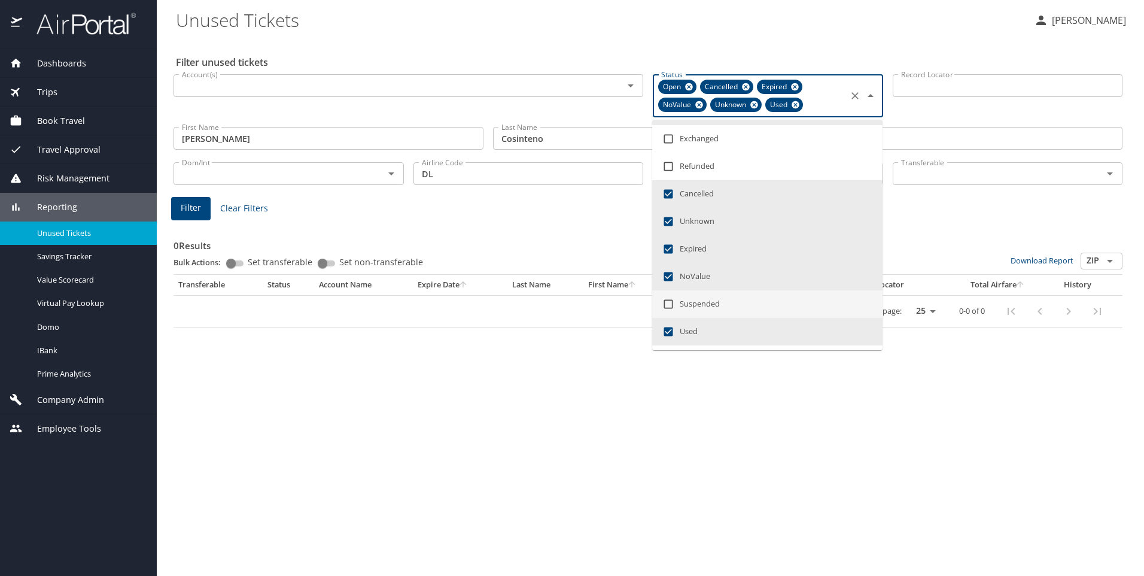
click at [669, 301] on input "checkbox" at bounding box center [668, 304] width 23 height 23
checkbox input "true"
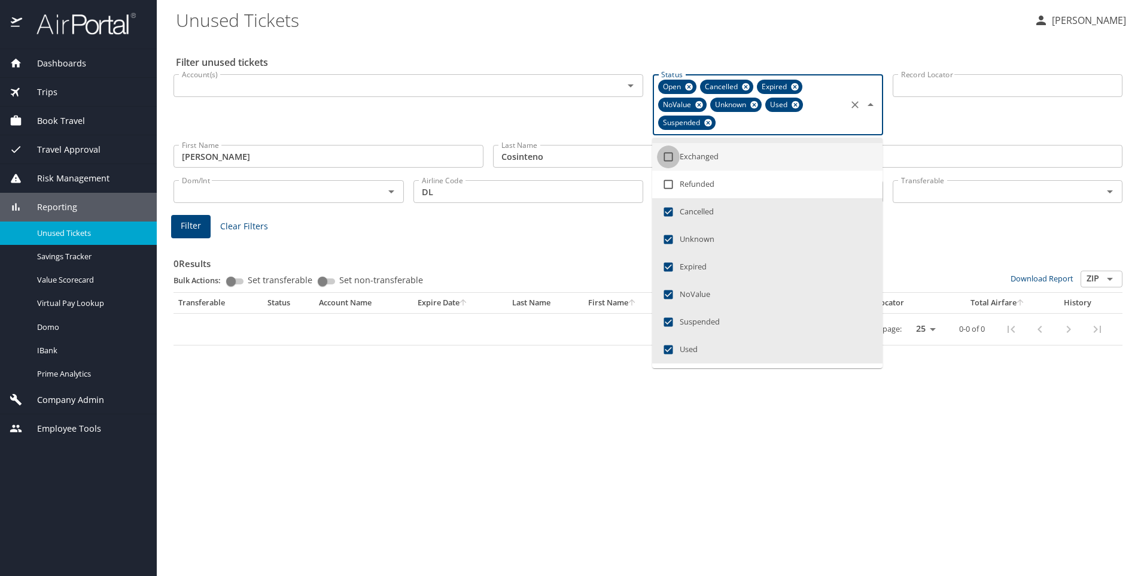
click at [669, 155] on input "checkbox" at bounding box center [668, 156] width 23 height 23
checkbox input "true"
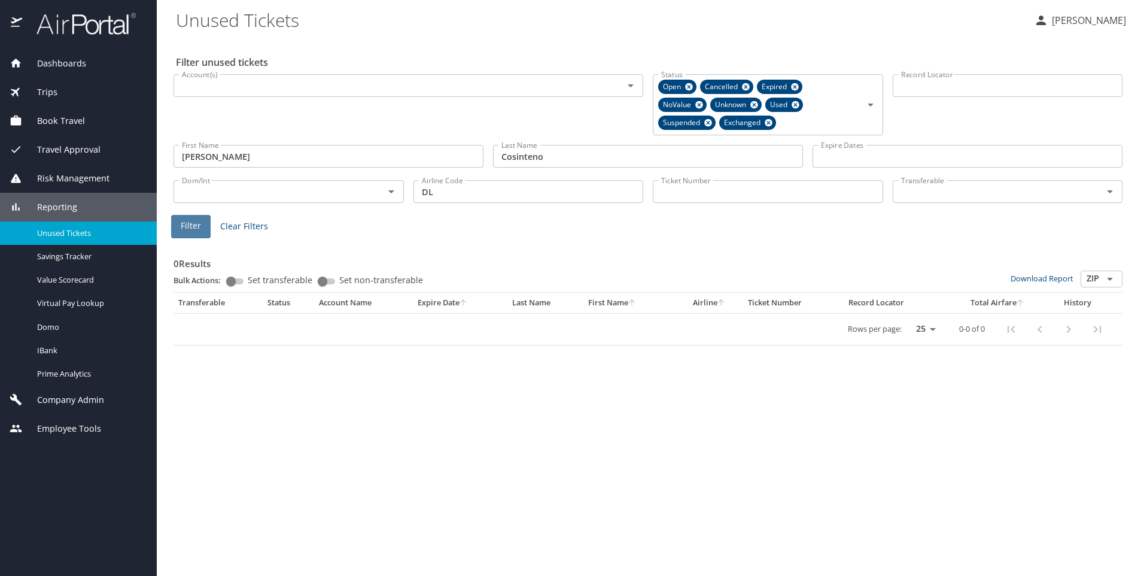
click at [187, 223] on span "Filter" at bounding box center [191, 225] width 20 height 15
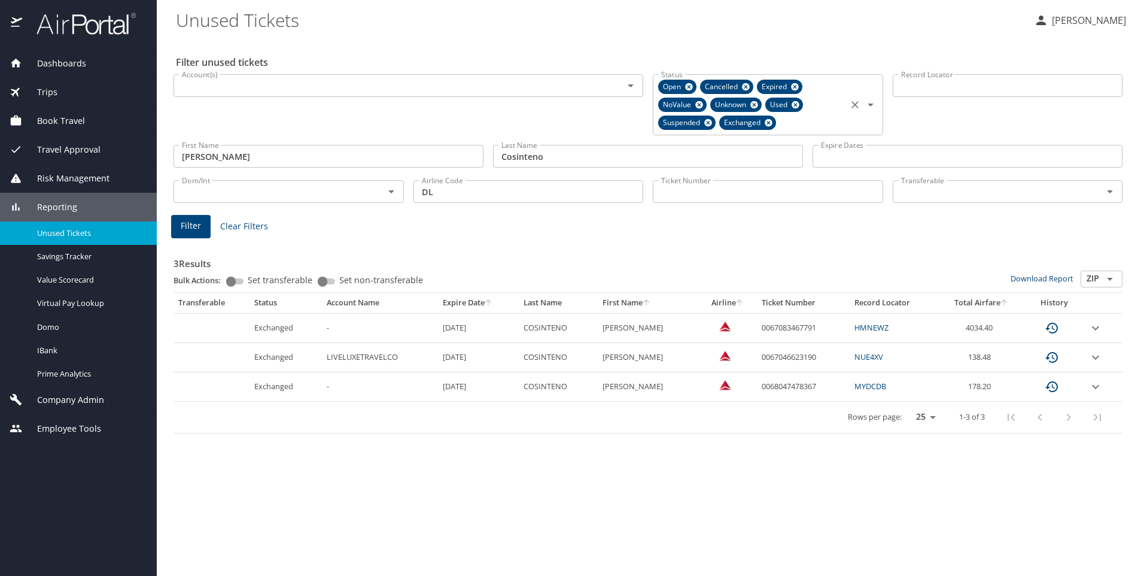
click at [770, 120] on icon at bounding box center [769, 123] width 8 height 8
click at [713, 126] on icon at bounding box center [708, 122] width 9 height 13
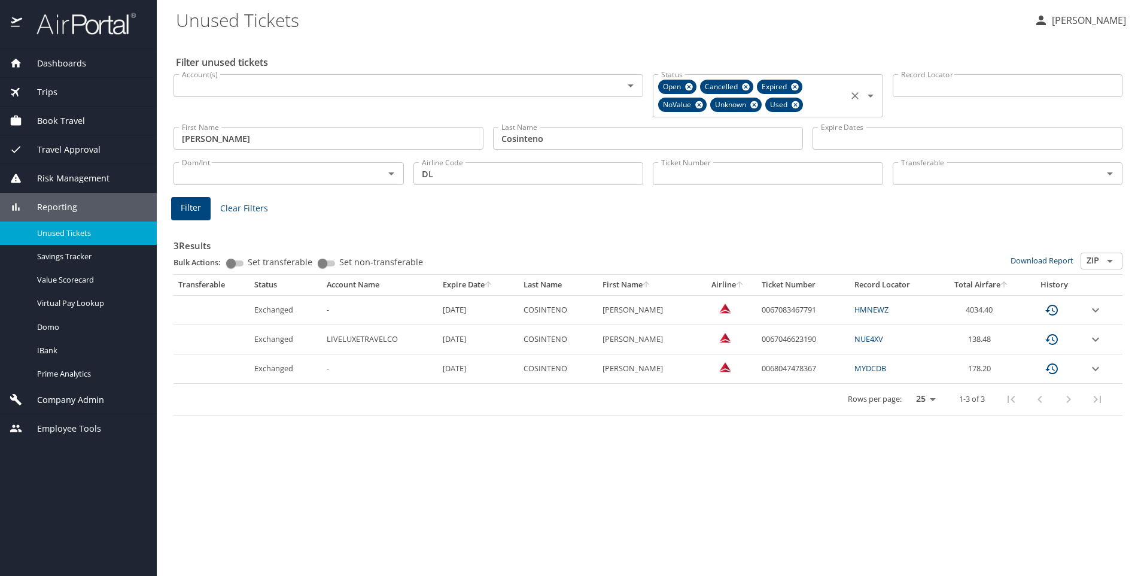
click at [695, 103] on icon at bounding box center [699, 104] width 9 height 13
click at [687, 84] on icon at bounding box center [689, 87] width 8 height 8
click at [685, 111] on div "Used" at bounding box center [677, 105] width 38 height 14
click at [689, 103] on icon at bounding box center [689, 105] width 8 height 8
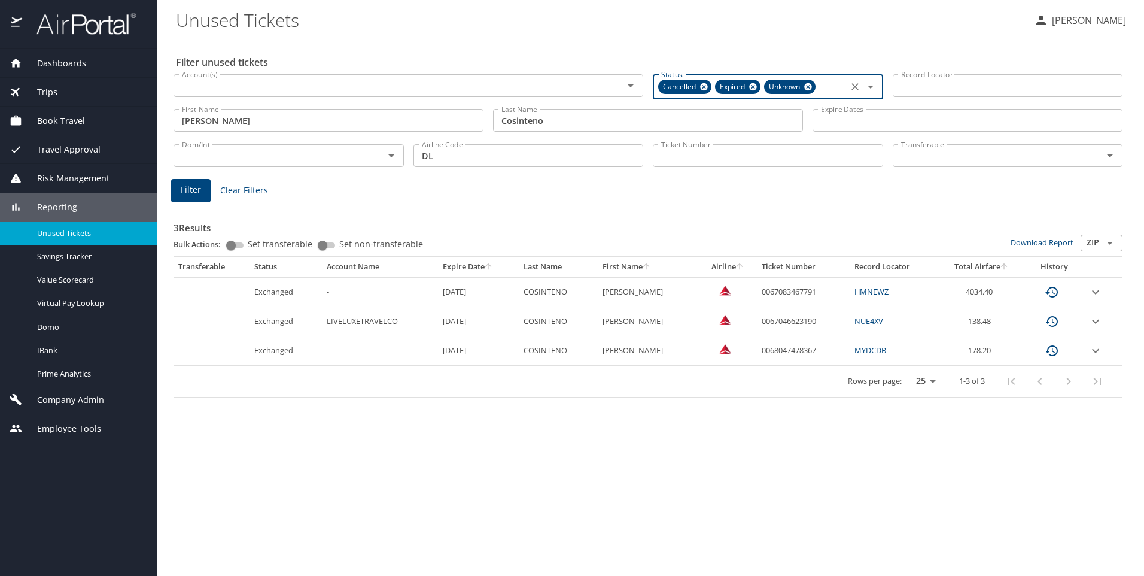
click at [703, 84] on icon at bounding box center [704, 87] width 8 height 8
click at [758, 86] on div "Unknown" at bounding box center [732, 87] width 51 height 14
click at [750, 83] on icon at bounding box center [751, 86] width 9 height 13
click at [696, 86] on icon at bounding box center [696, 86] width 9 height 13
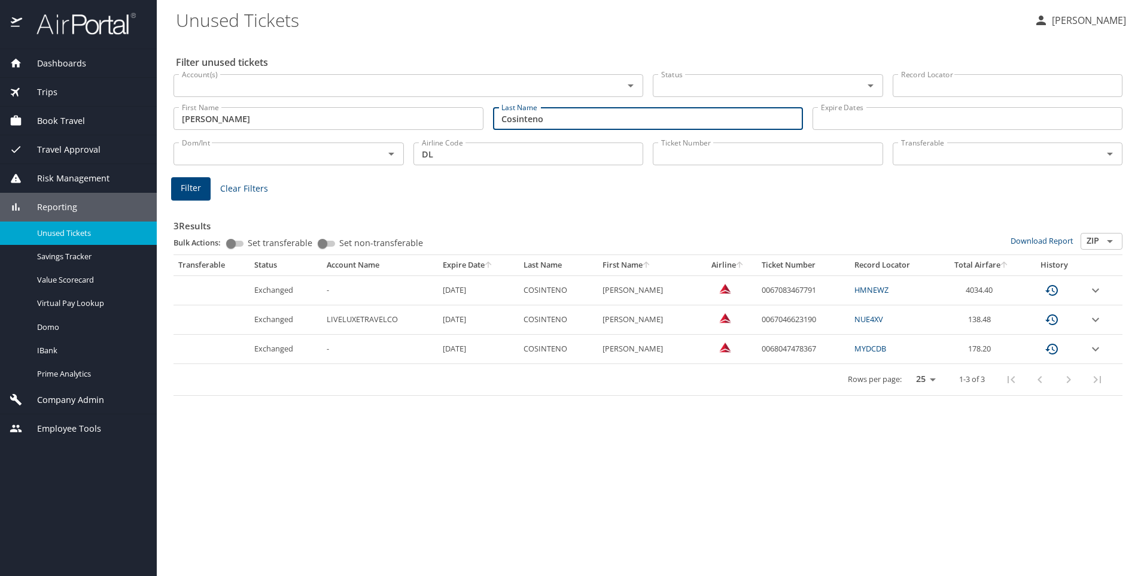
drag, startPoint x: 604, startPoint y: 123, endPoint x: 402, endPoint y: 105, distance: 202.5
click at [416, 118] on div "First Name [PERSON_NAME] First Name Last Name Cosinteno Last Name Expire Dates …" at bounding box center [648, 119] width 959 height 42
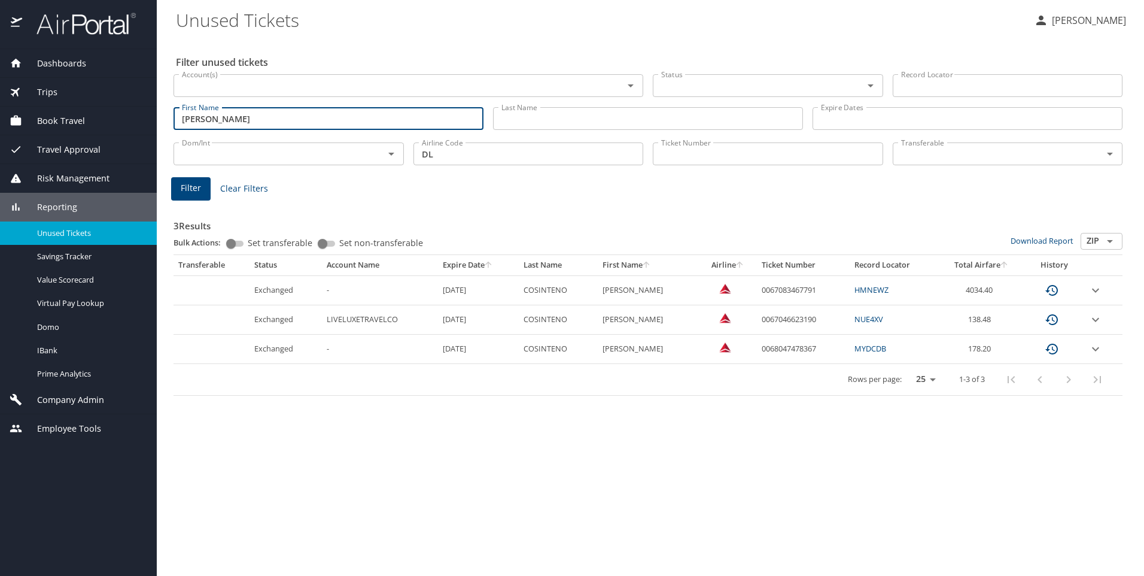
drag, startPoint x: 232, startPoint y: 114, endPoint x: 136, endPoint y: 93, distance: 98.6
click at [136, 94] on div "Dashboards AirPortal 360™ Manager AirPortal 360™ Agent My Travel Dashboard Trip…" at bounding box center [572, 288] width 1144 height 576
click at [136, 93] on div "Trips" at bounding box center [79, 92] width 138 height 13
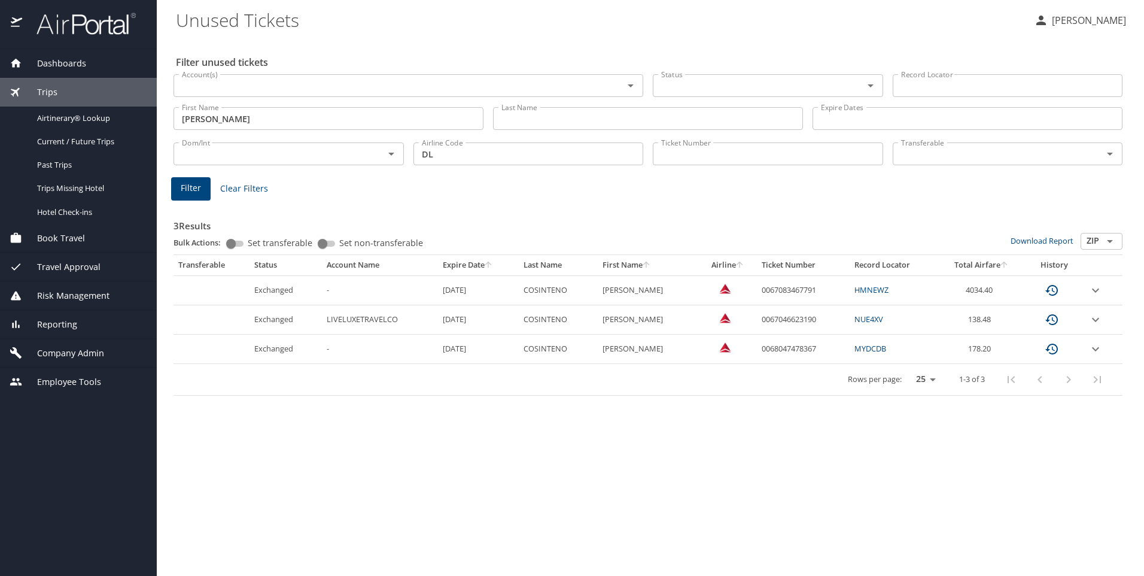
click at [249, 118] on input "[PERSON_NAME]" at bounding box center [329, 118] width 310 height 23
click at [758, 149] on input "Ticket Number" at bounding box center [768, 153] width 230 height 23
paste input "0062349830202"
type input "0062349830202"
click at [196, 190] on span "Filter" at bounding box center [191, 188] width 20 height 15
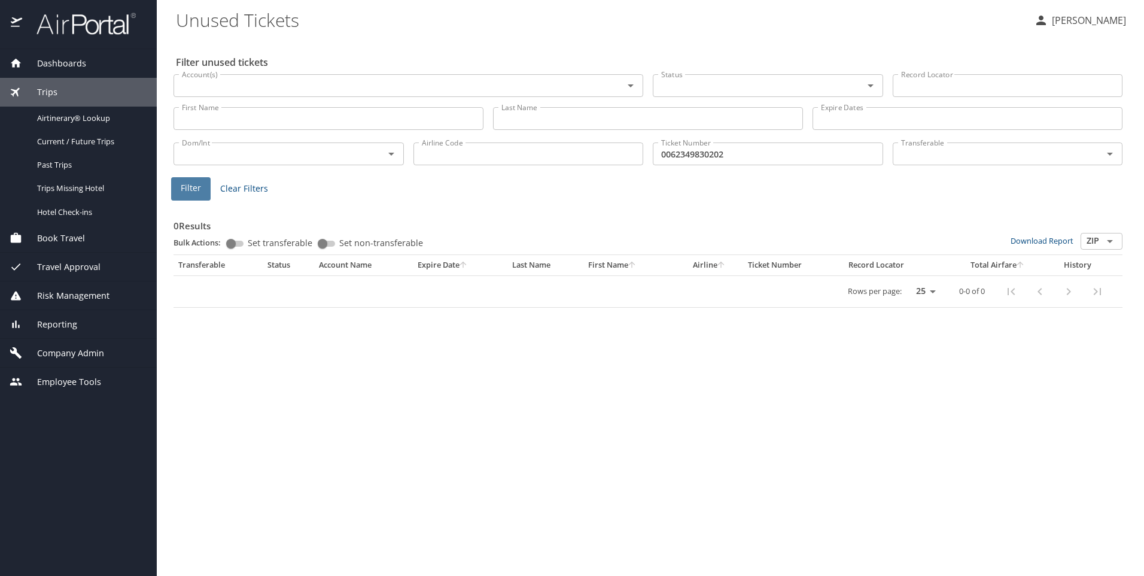
click at [199, 193] on span "Filter" at bounding box center [191, 188] width 20 height 15
click at [873, 86] on icon "Open" at bounding box center [871, 85] width 14 height 14
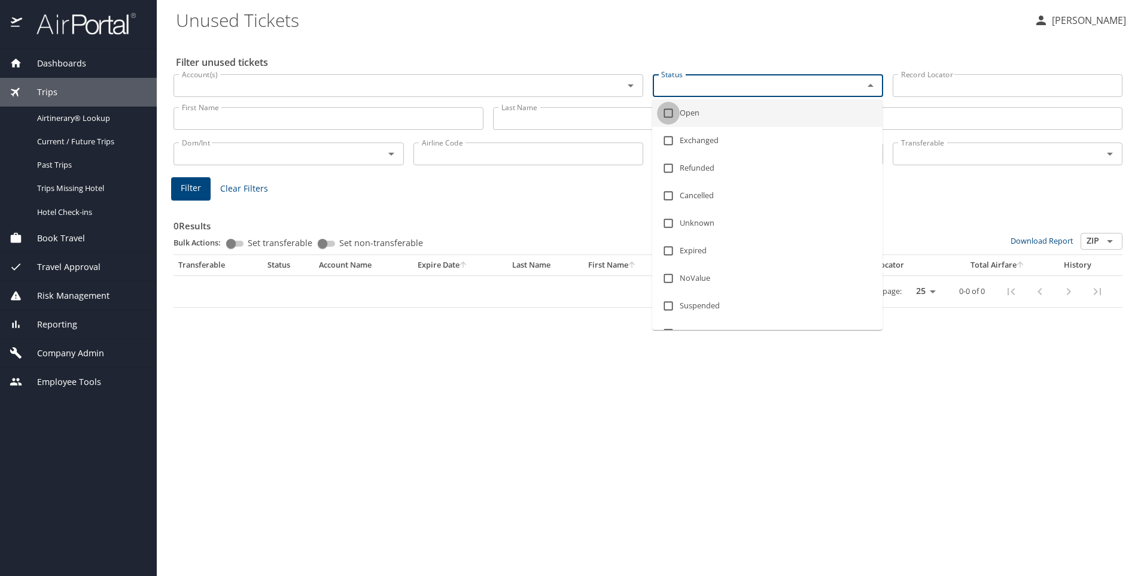
drag, startPoint x: 671, startPoint y: 117, endPoint x: 667, endPoint y: 126, distance: 9.7
click at [670, 117] on input "checkbox" at bounding box center [668, 113] width 23 height 23
checkbox input "true"
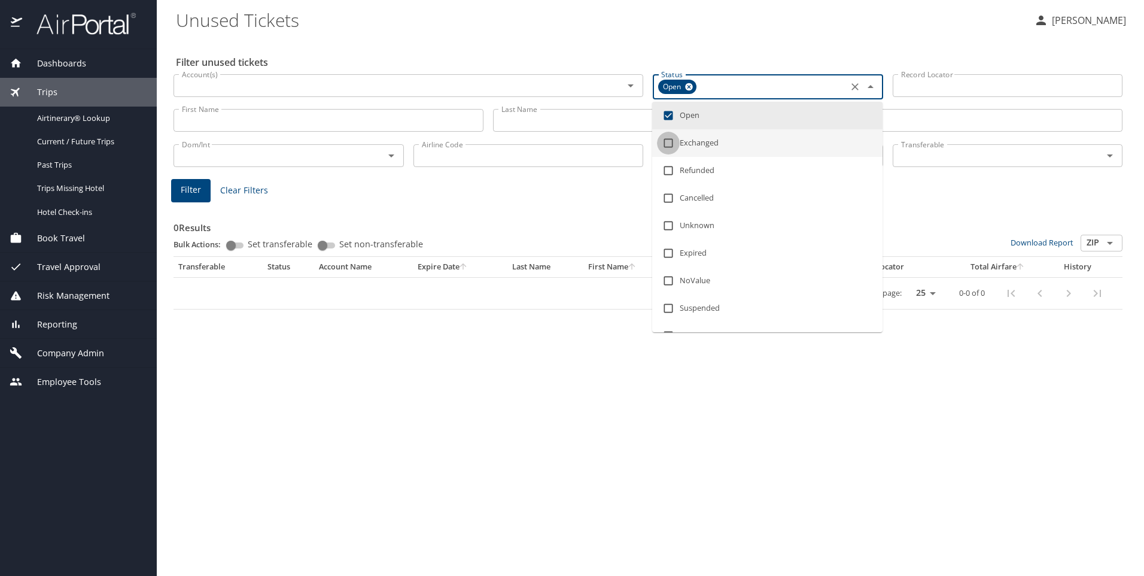
click at [670, 145] on input "checkbox" at bounding box center [668, 143] width 23 height 23
checkbox input "true"
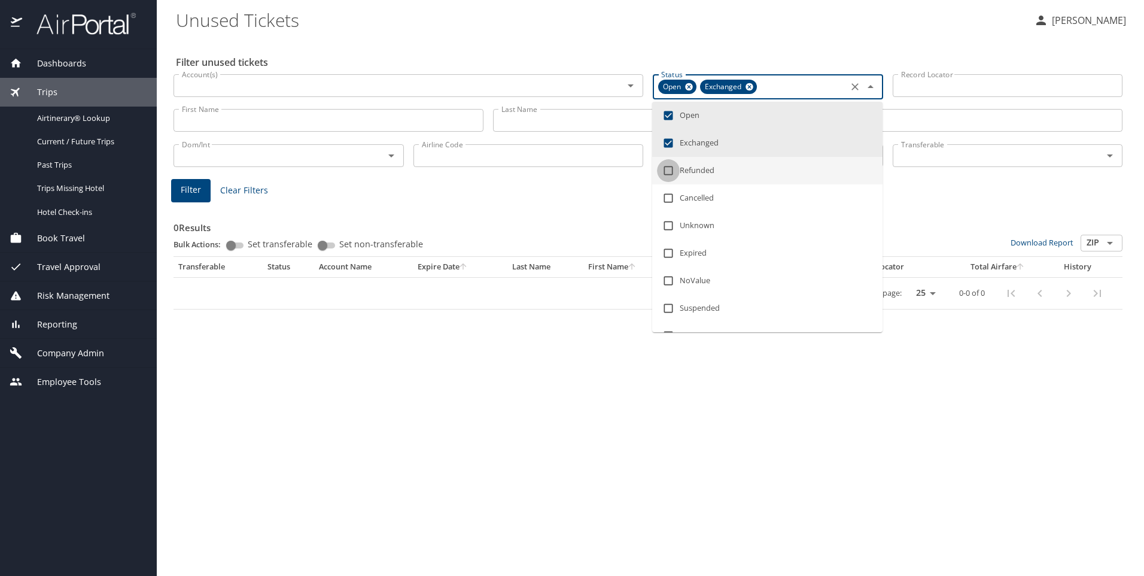
drag, startPoint x: 672, startPoint y: 167, endPoint x: 670, endPoint y: 176, distance: 9.2
click at [670, 168] on input "checkbox" at bounding box center [668, 170] width 23 height 23
checkbox input "true"
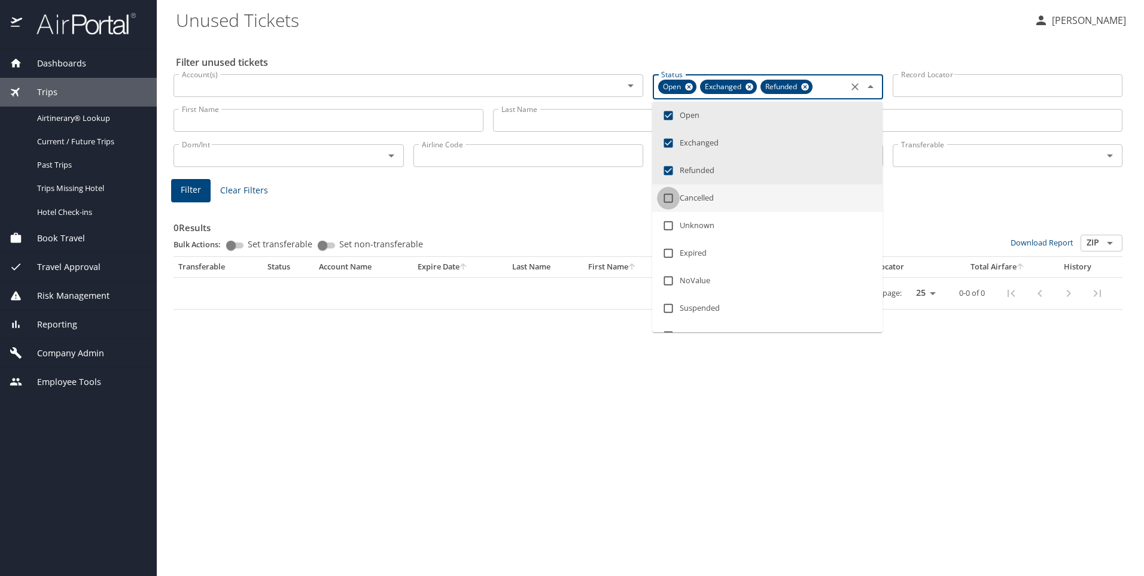
click at [668, 202] on input "checkbox" at bounding box center [668, 198] width 23 height 23
checkbox input "true"
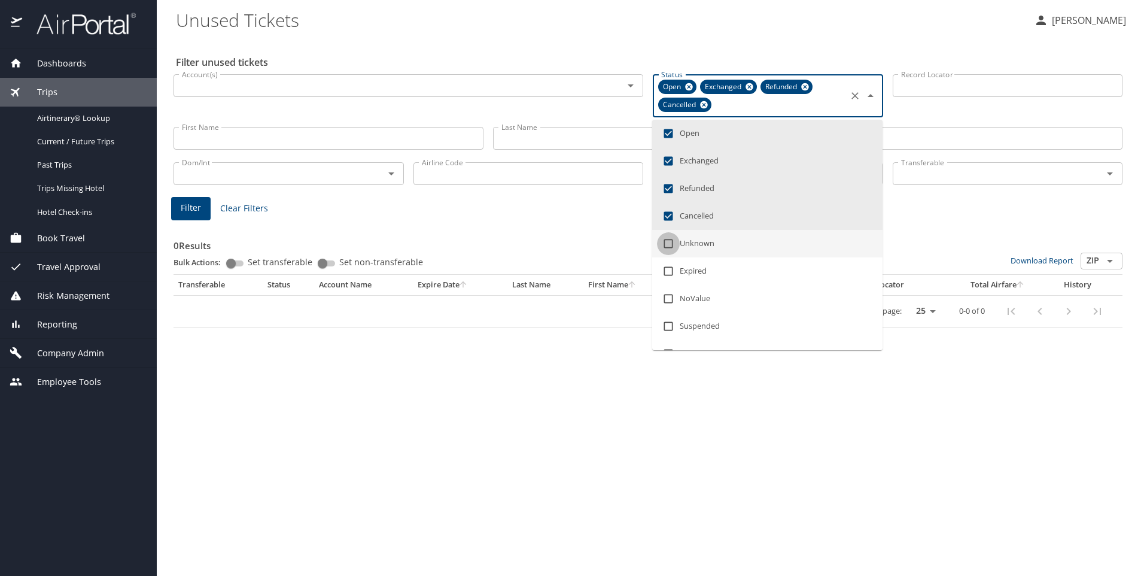
click at [667, 247] on input "checkbox" at bounding box center [668, 243] width 23 height 23
checkbox input "true"
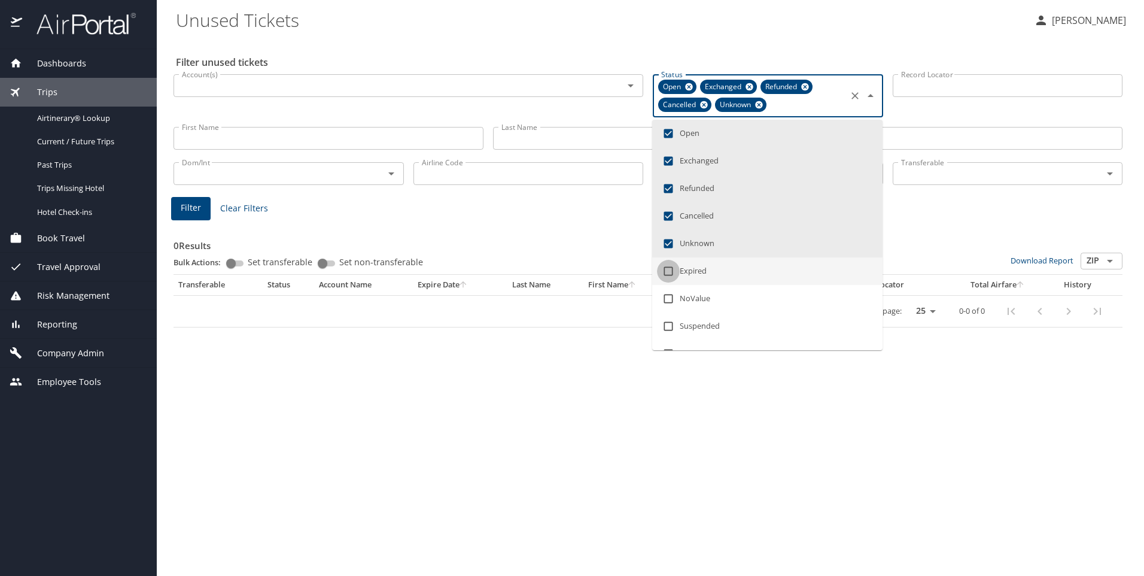
click at [667, 272] on input "checkbox" at bounding box center [668, 271] width 23 height 23
checkbox input "true"
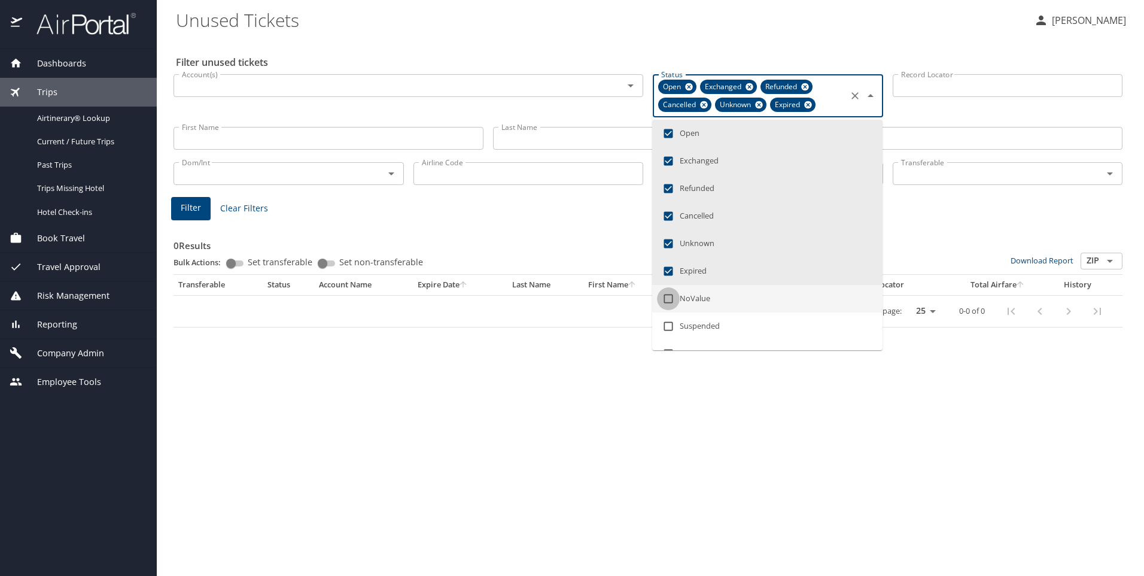
click at [670, 296] on input "checkbox" at bounding box center [668, 298] width 23 height 23
checkbox input "true"
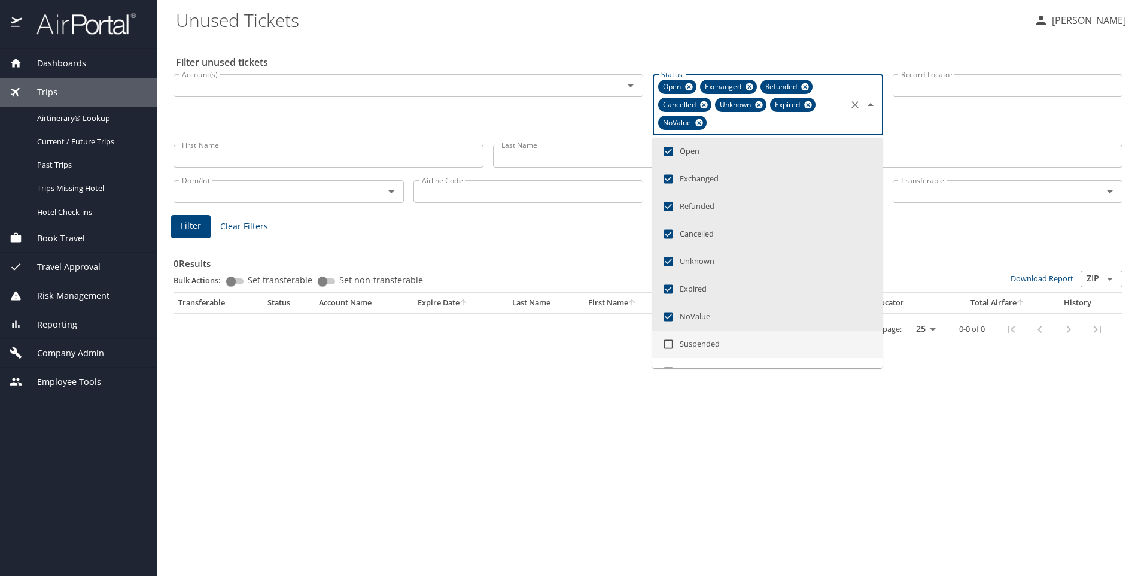
click at [666, 338] on input "checkbox" at bounding box center [668, 344] width 23 height 23
checkbox input "true"
click at [666, 349] on input "checkbox" at bounding box center [668, 349] width 23 height 23
checkbox input "true"
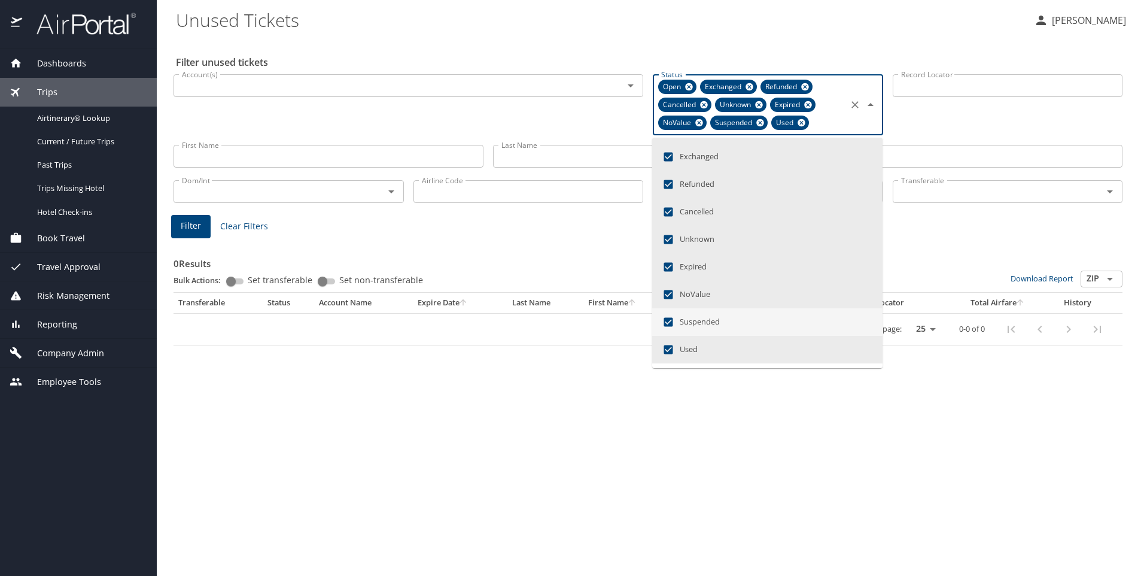
click at [198, 227] on span "Filter" at bounding box center [191, 225] width 20 height 15
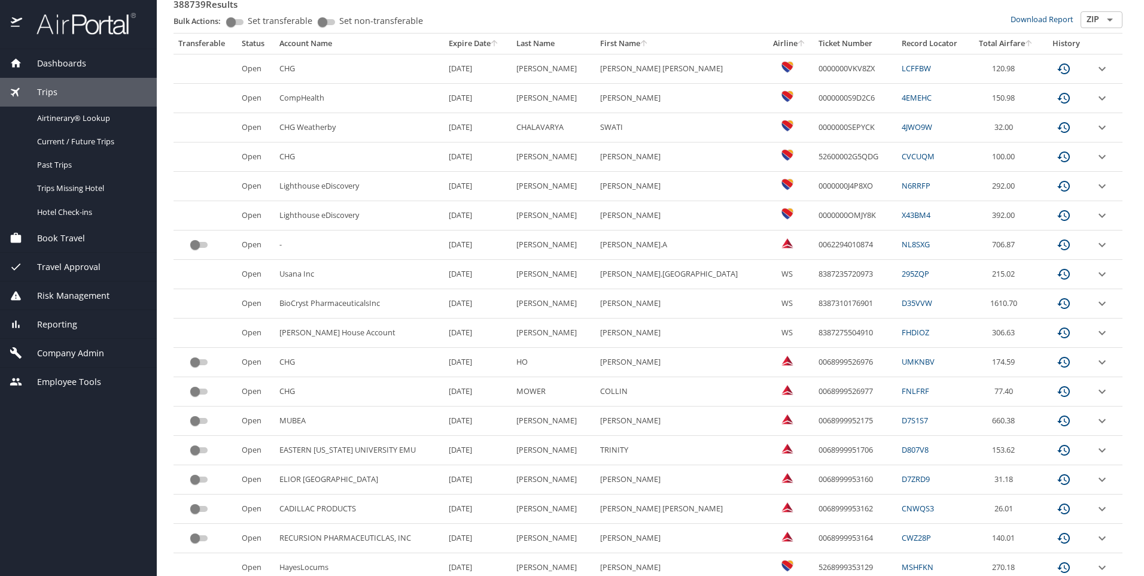
scroll to position [0, 0]
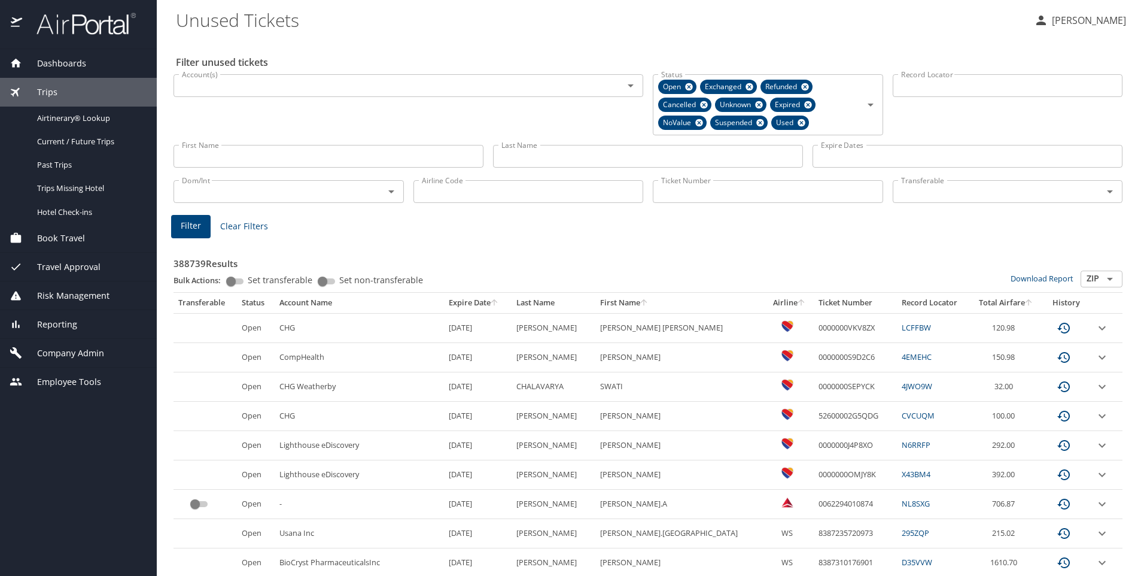
drag, startPoint x: 1144, startPoint y: 143, endPoint x: 692, endPoint y: 191, distance: 454.4
click at [692, 191] on input "Ticket Number" at bounding box center [768, 191] width 230 height 23
paste input "0062349830202"
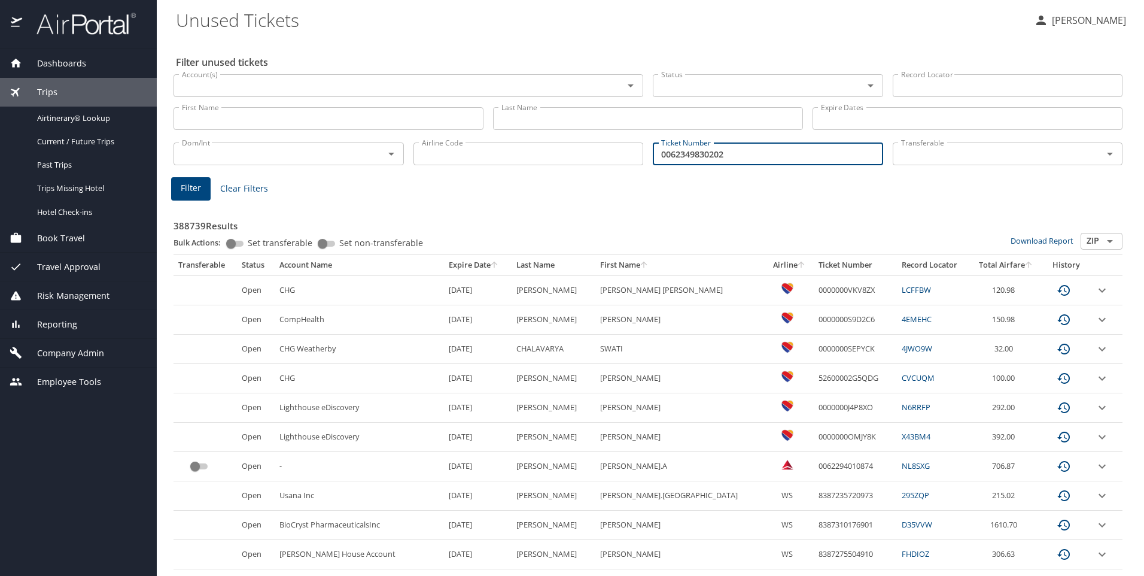
type input "0062349830202"
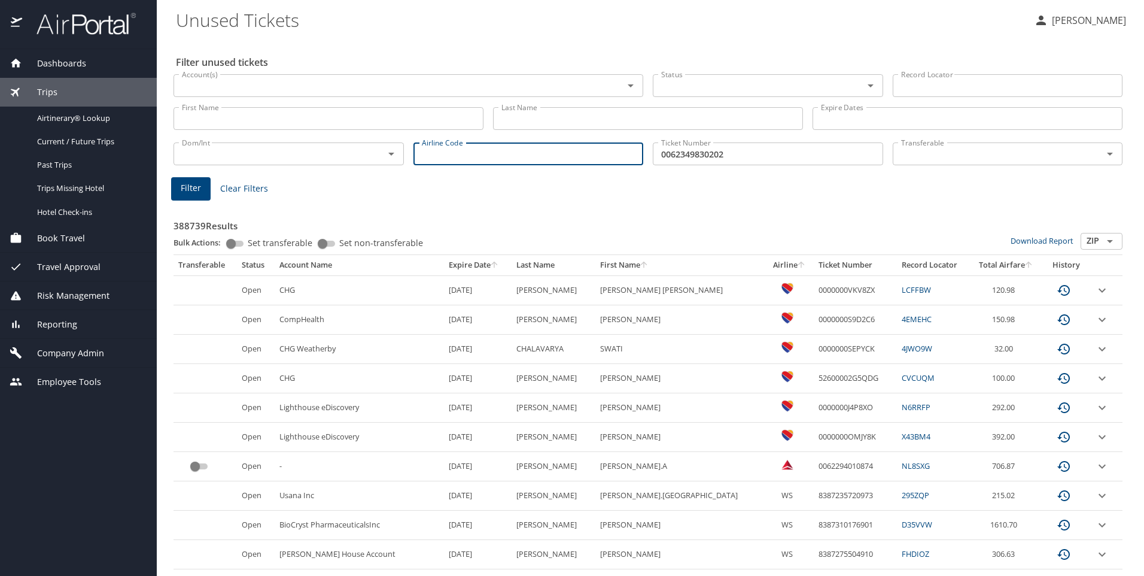
click at [484, 145] on input "Airline Code" at bounding box center [529, 153] width 230 height 23
type input "d"
type input "dl"
click at [65, 62] on span "Dashboards" at bounding box center [54, 63] width 64 height 13
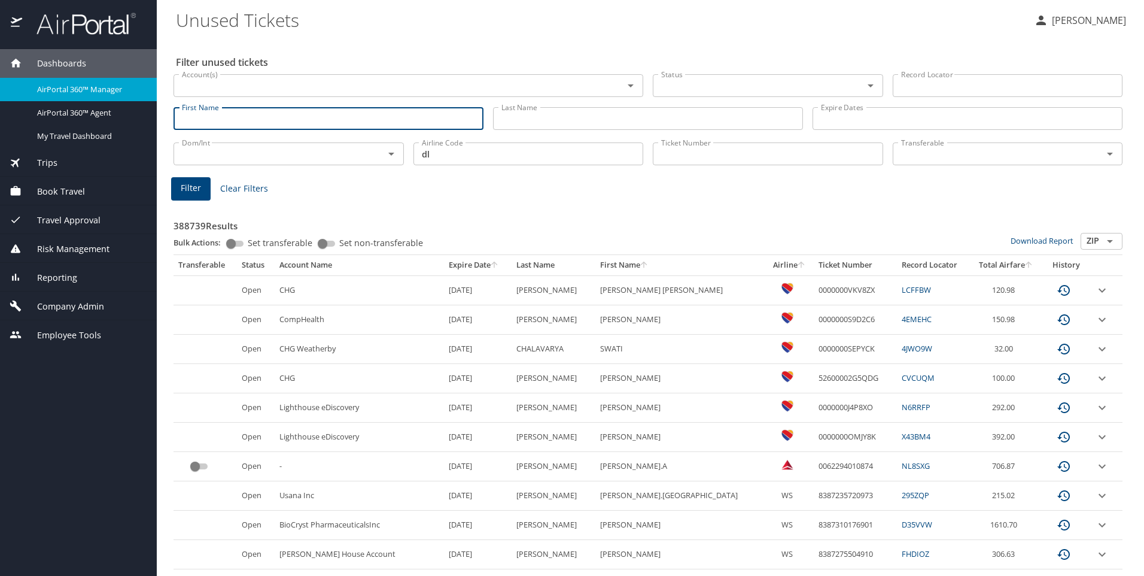
click at [281, 118] on input "First Name" at bounding box center [329, 118] width 310 height 23
type input "[PERSON_NAME]"
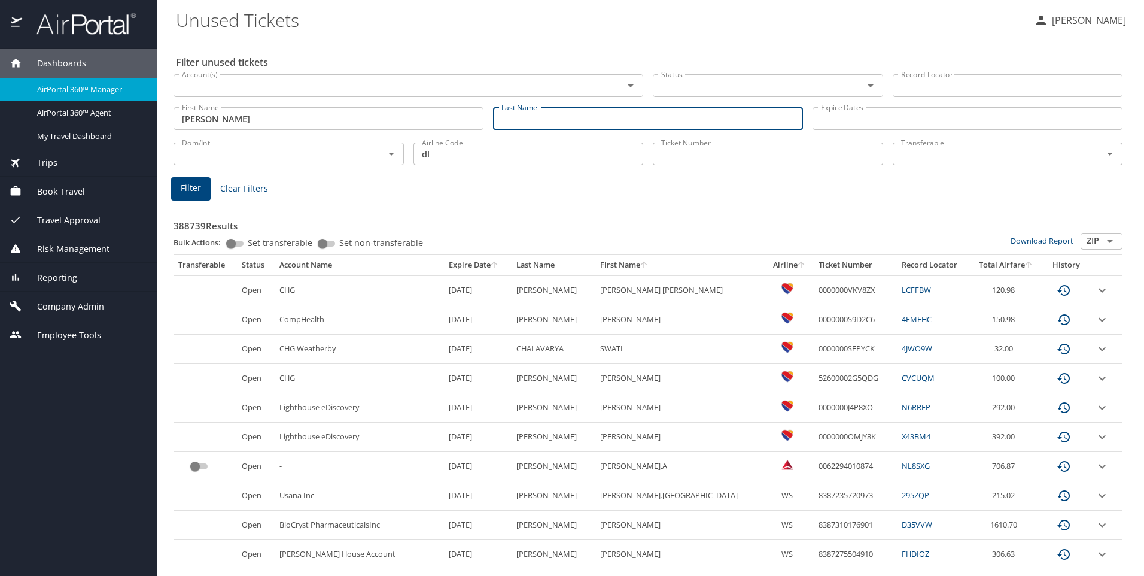
click at [664, 115] on input "Last Name" at bounding box center [648, 118] width 310 height 23
paste input "0062349830202"
type input "0"
click at [567, 118] on input "Last Name" at bounding box center [648, 118] width 310 height 23
paste input "0062349830202"
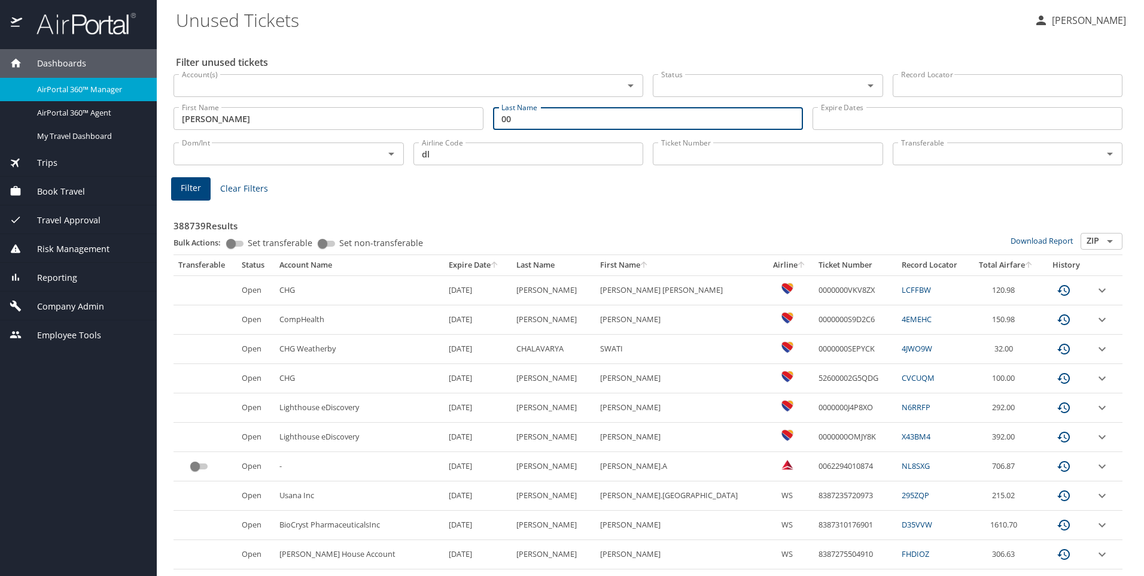
type input "0"
click at [633, 120] on input "Last Name" at bounding box center [648, 118] width 310 height 23
paste input "Cosinteno/[PERSON_NAME] Groups:"
type input "Cosinteno"
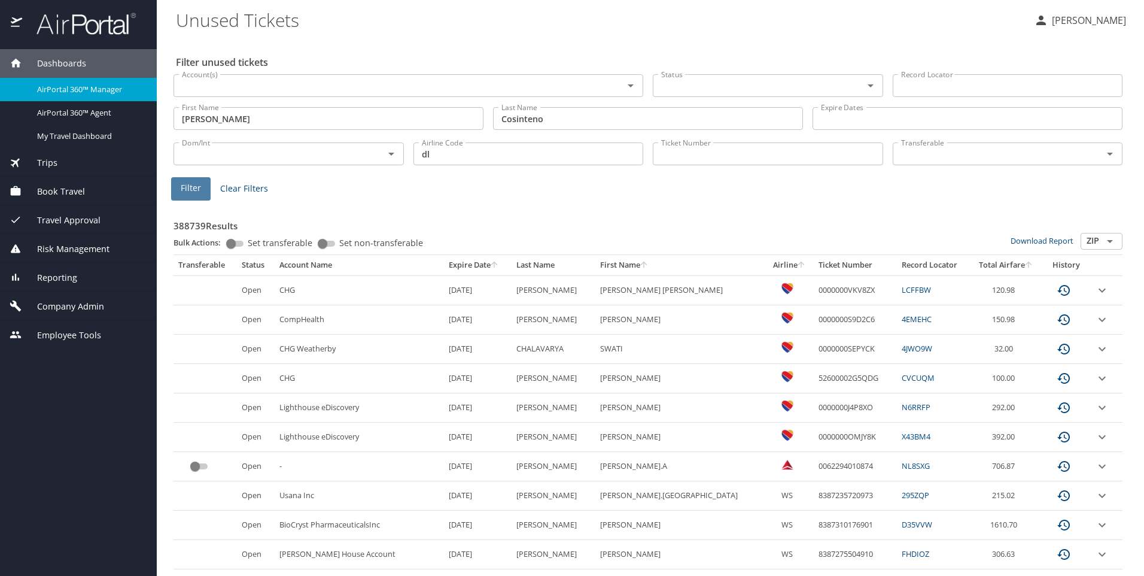
click at [191, 187] on span "Filter" at bounding box center [191, 188] width 20 height 15
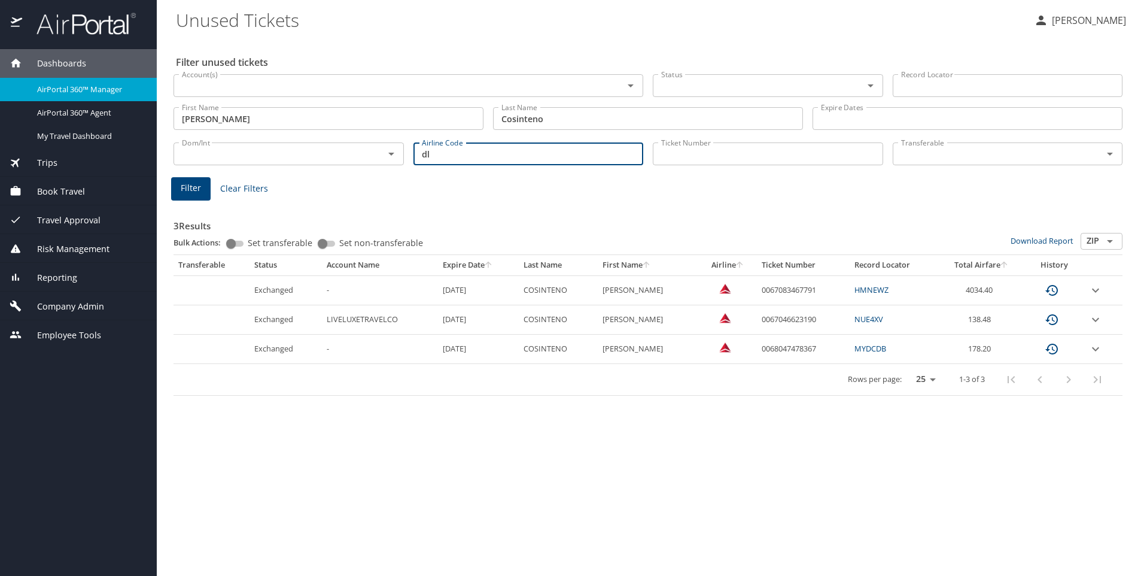
click at [485, 159] on input "dl" at bounding box center [529, 153] width 230 height 23
type input "d"
click at [191, 179] on button "Filter" at bounding box center [190, 188] width 39 height 23
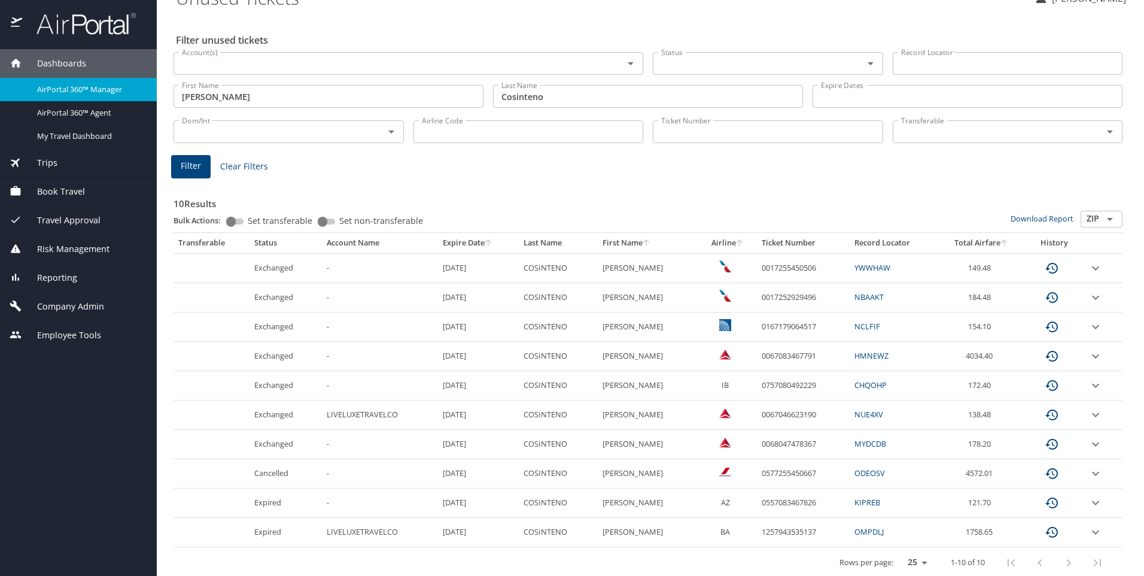
scroll to position [30, 0]
